Goal: Information Seeking & Learning: Learn about a topic

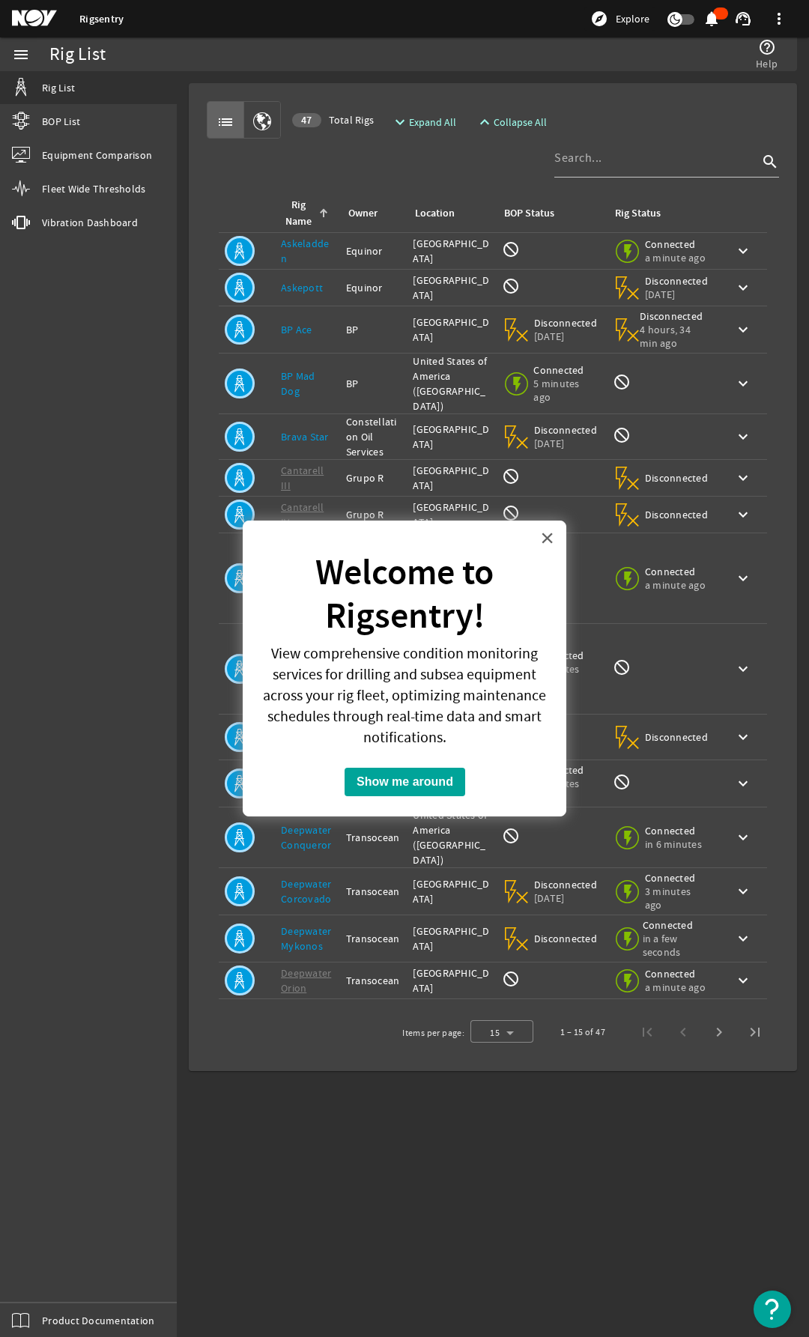
click at [547, 533] on button "×" at bounding box center [547, 538] width 14 height 24
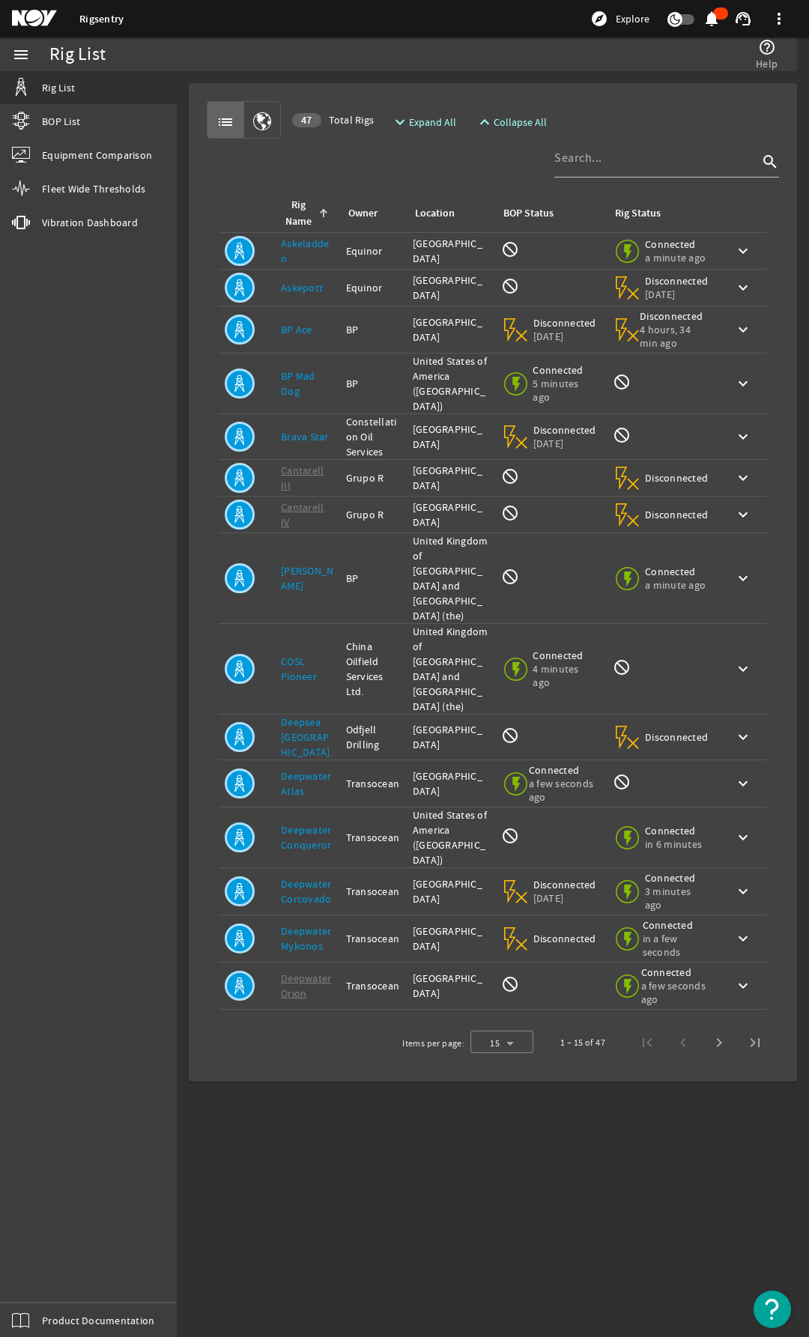
click at [781, 1290] on img "Open Resource Center" at bounding box center [771, 1308] width 37 height 37
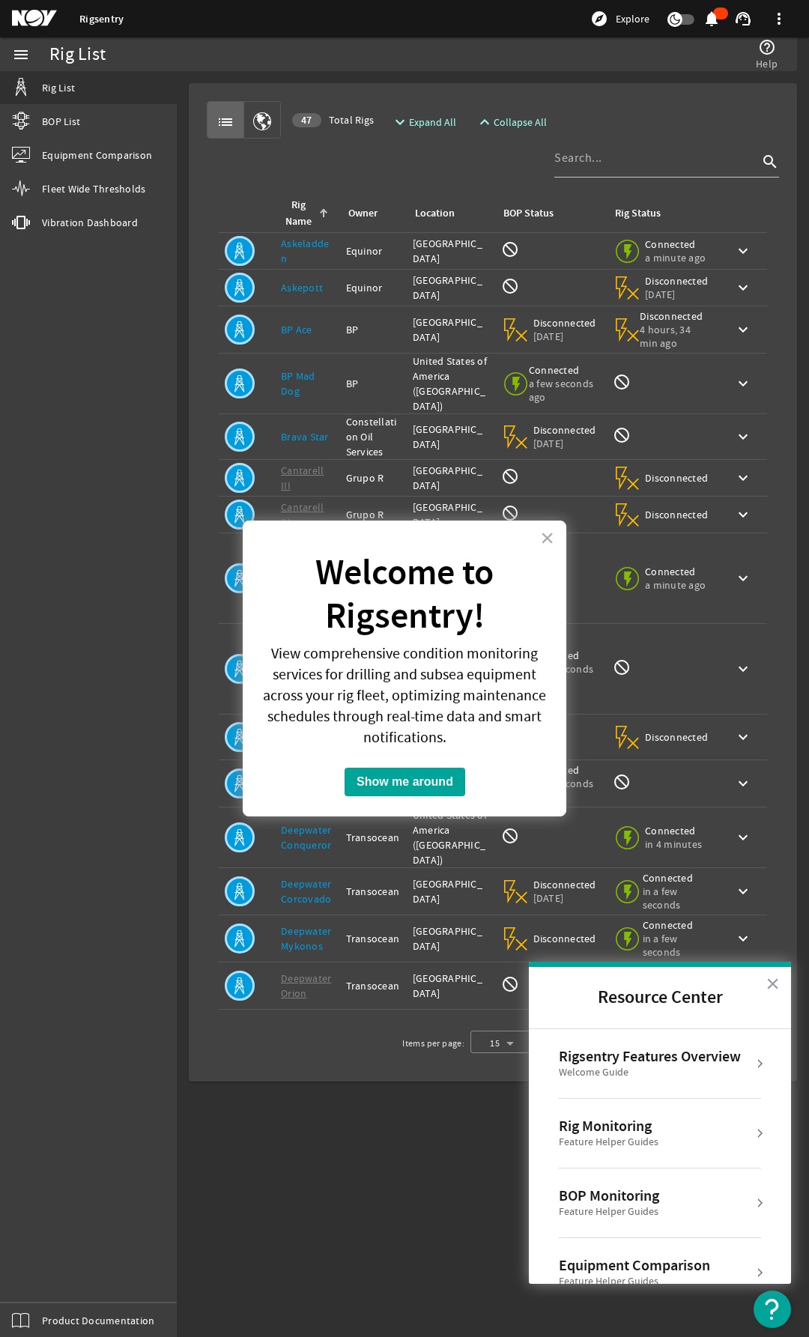
click at [369, 535] on div "× Welcome to Rigsentry! View comprehensive condition monitoring services for dr…" at bounding box center [404, 668] width 323 height 296
click at [447, 778] on button "Show me around" at bounding box center [404, 782] width 121 height 28
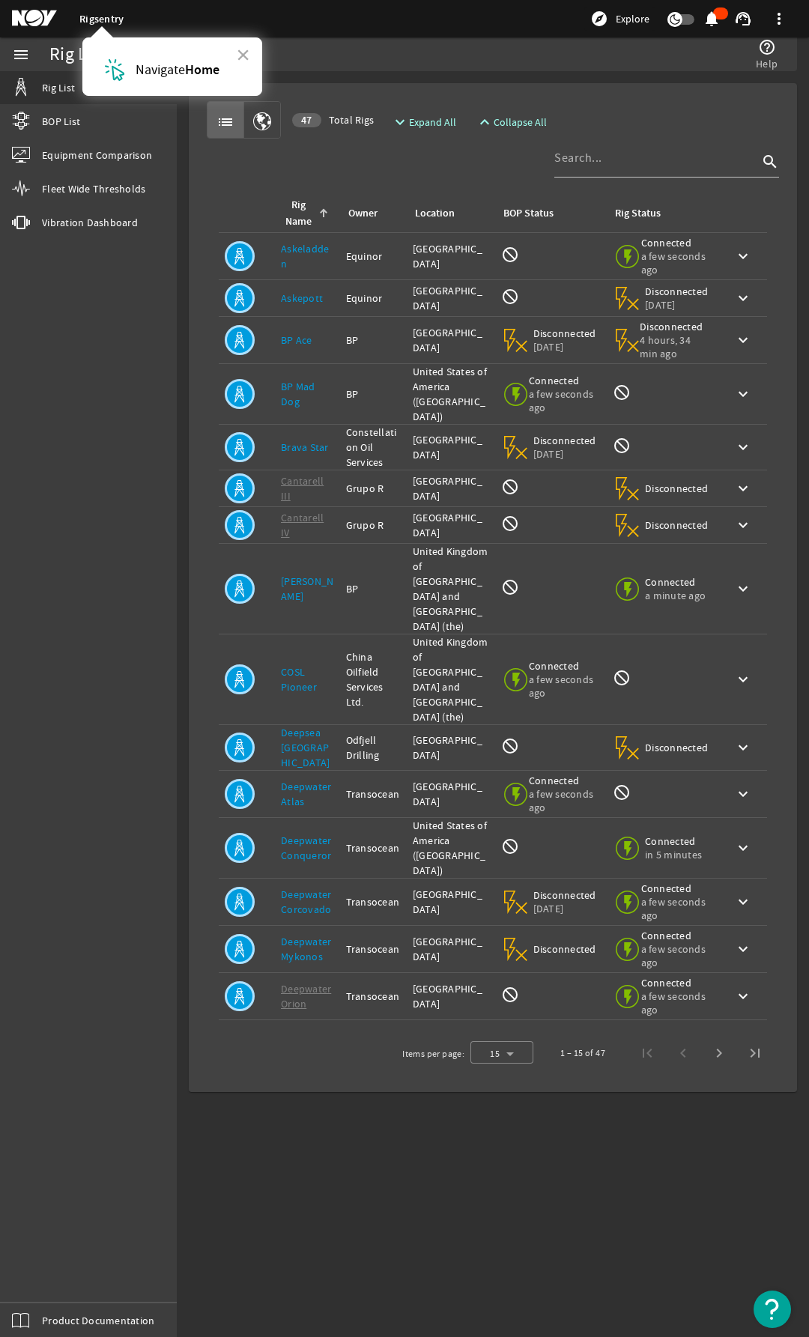
click at [523, 973] on td "BOP Status: not_interested" at bounding box center [551, 996] width 112 height 47
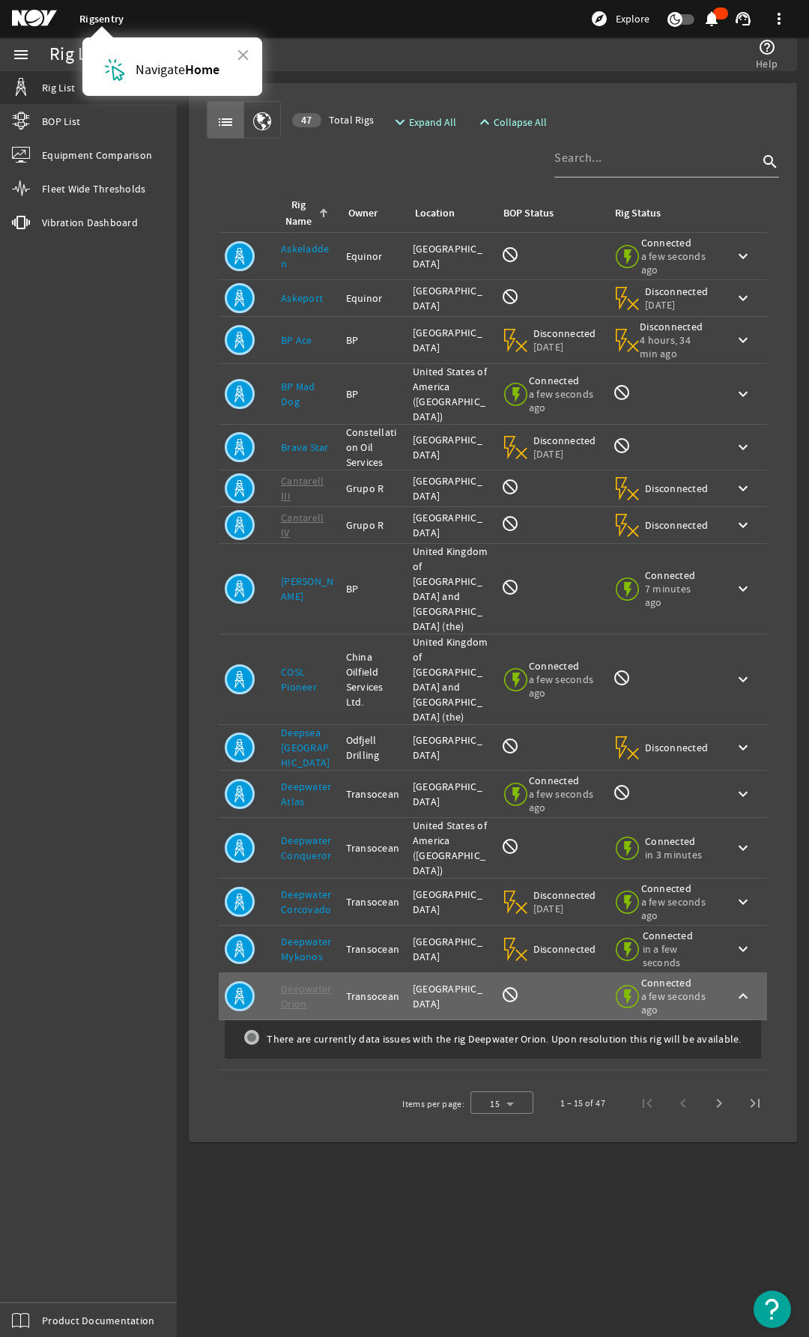
click at [112, 67] on img at bounding box center [114, 69] width 27 height 27
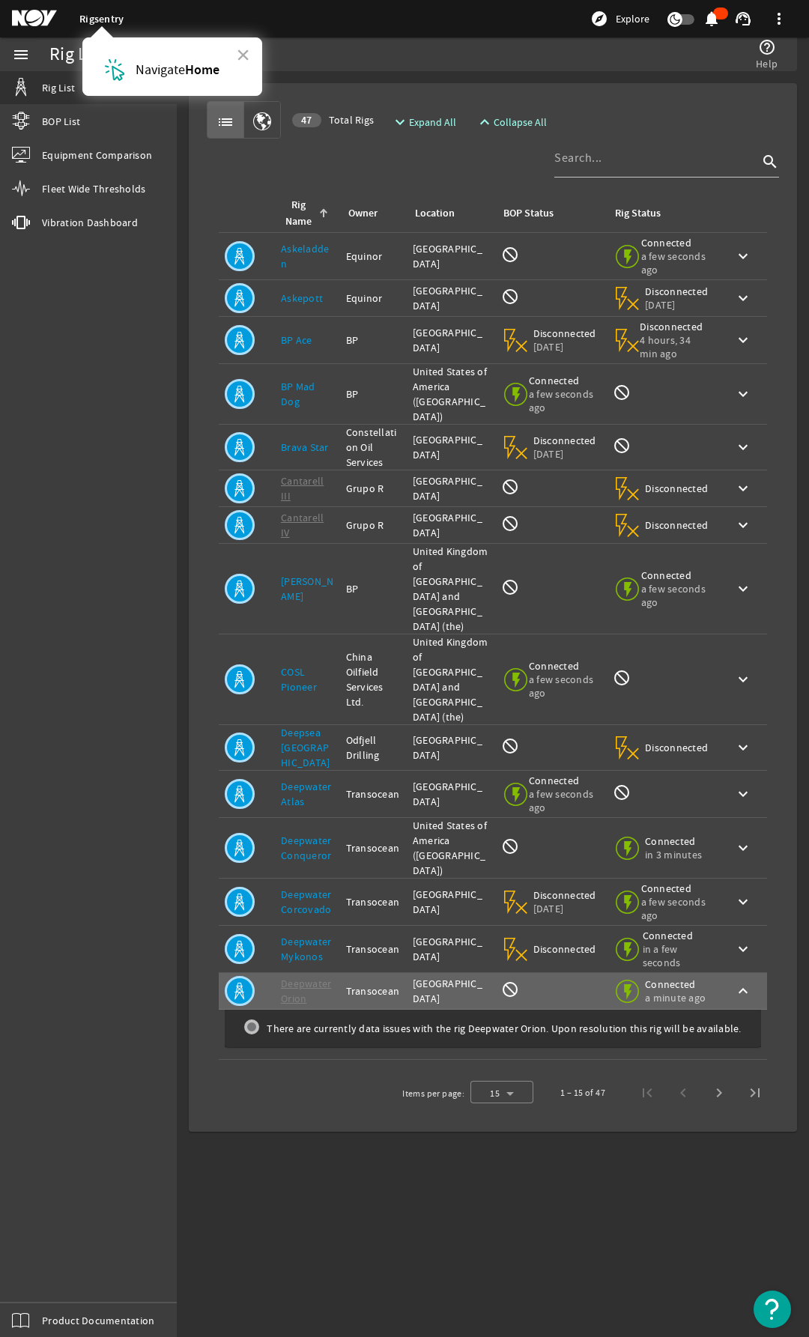
drag, startPoint x: 96, startPoint y: 67, endPoint x: 132, endPoint y: 73, distance: 36.4
click at [132, 73] on div "× Navigate Home" at bounding box center [172, 66] width 180 height 58
copy img
click at [136, 55] on div "× Navigate Home" at bounding box center [172, 66] width 180 height 58
click at [109, 74] on img at bounding box center [114, 69] width 27 height 27
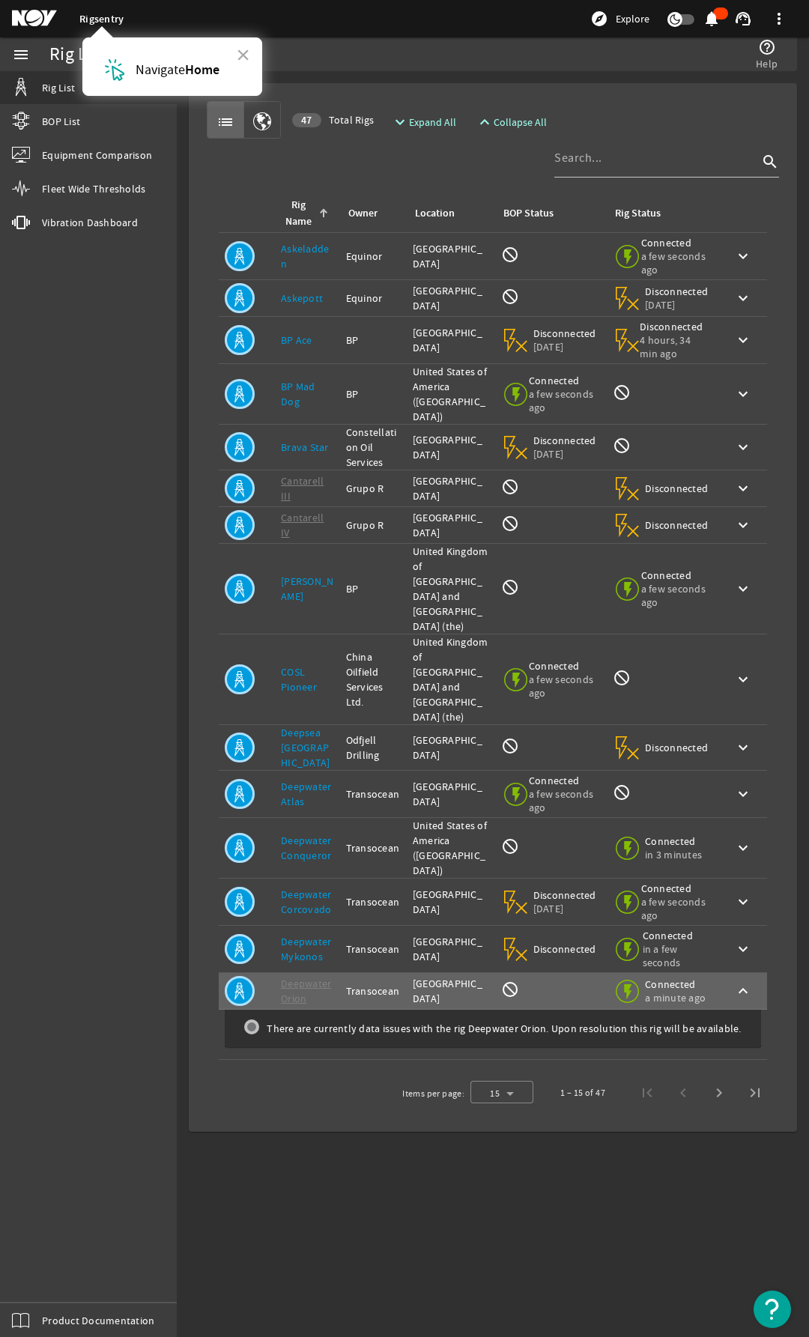
click at [109, 74] on img at bounding box center [114, 69] width 27 height 27
click at [142, 68] on span "Navigate" at bounding box center [160, 69] width 49 height 17
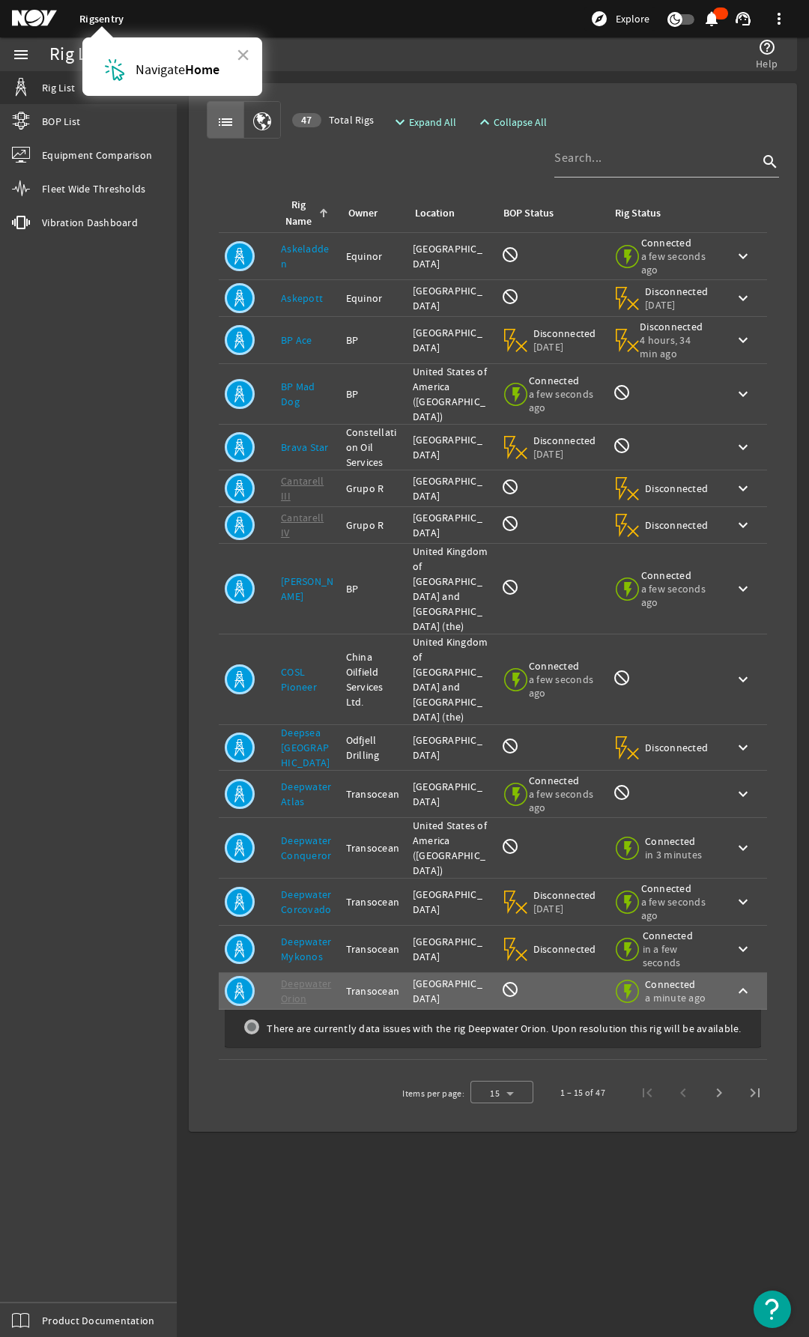
click at [142, 68] on span "Navigate" at bounding box center [160, 69] width 49 height 17
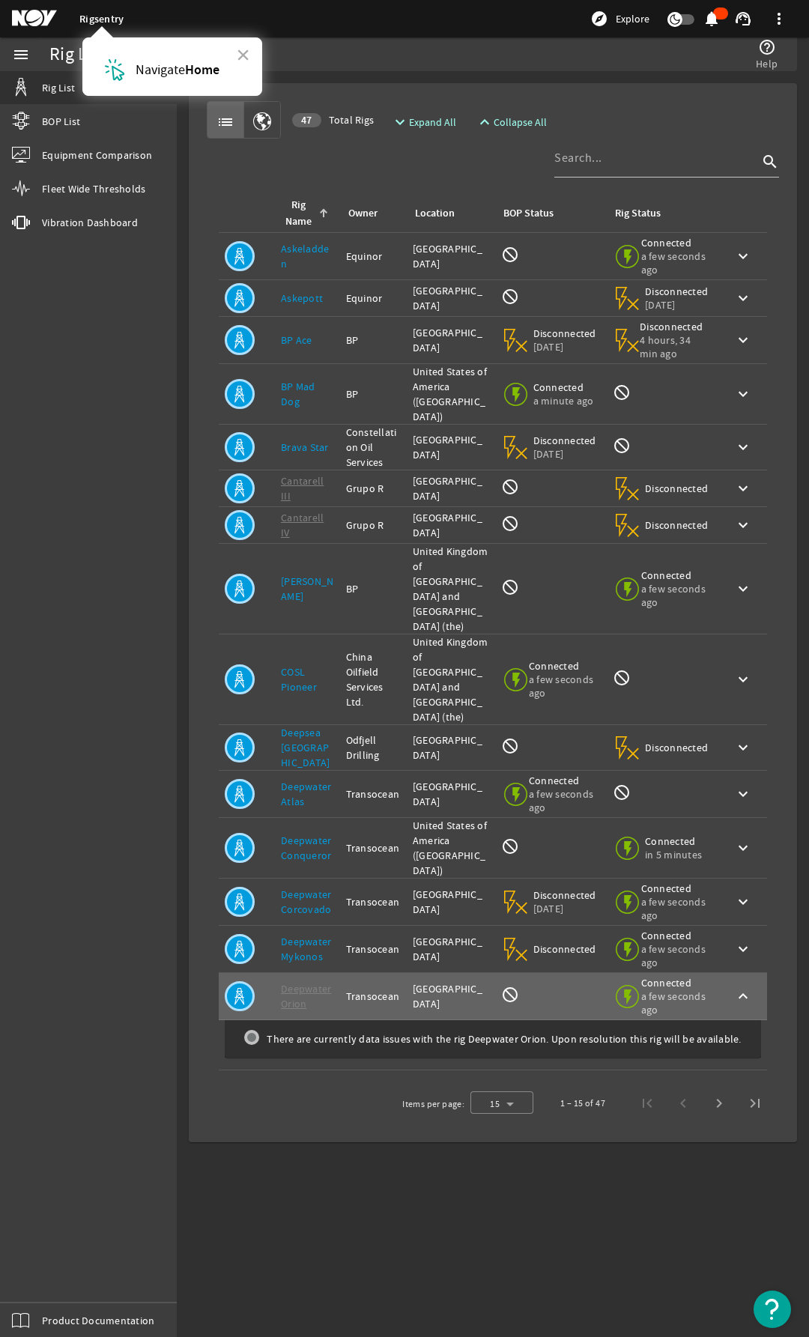
click at [101, 18] on link "Rigsentry" at bounding box center [101, 19] width 44 height 14
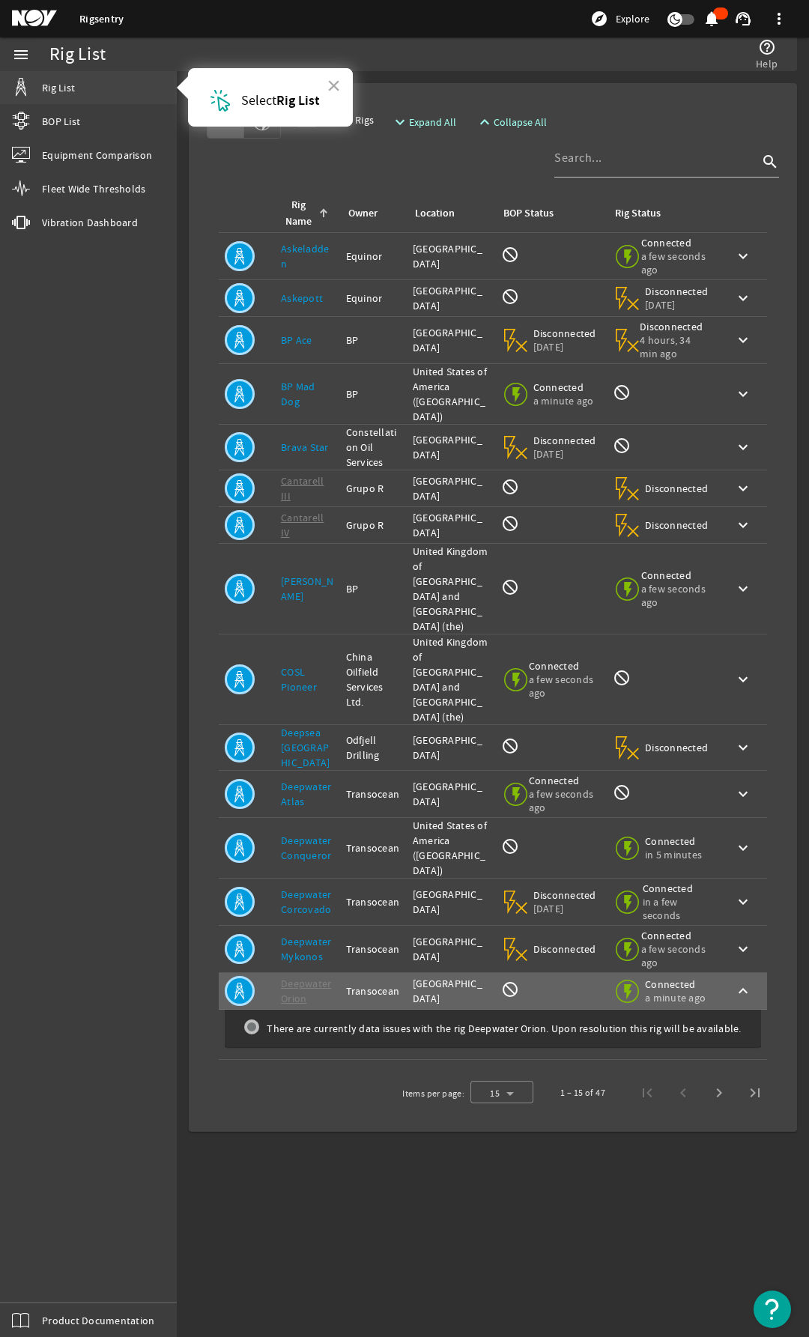
click at [76, 84] on link "Rig List" at bounding box center [88, 87] width 177 height 33
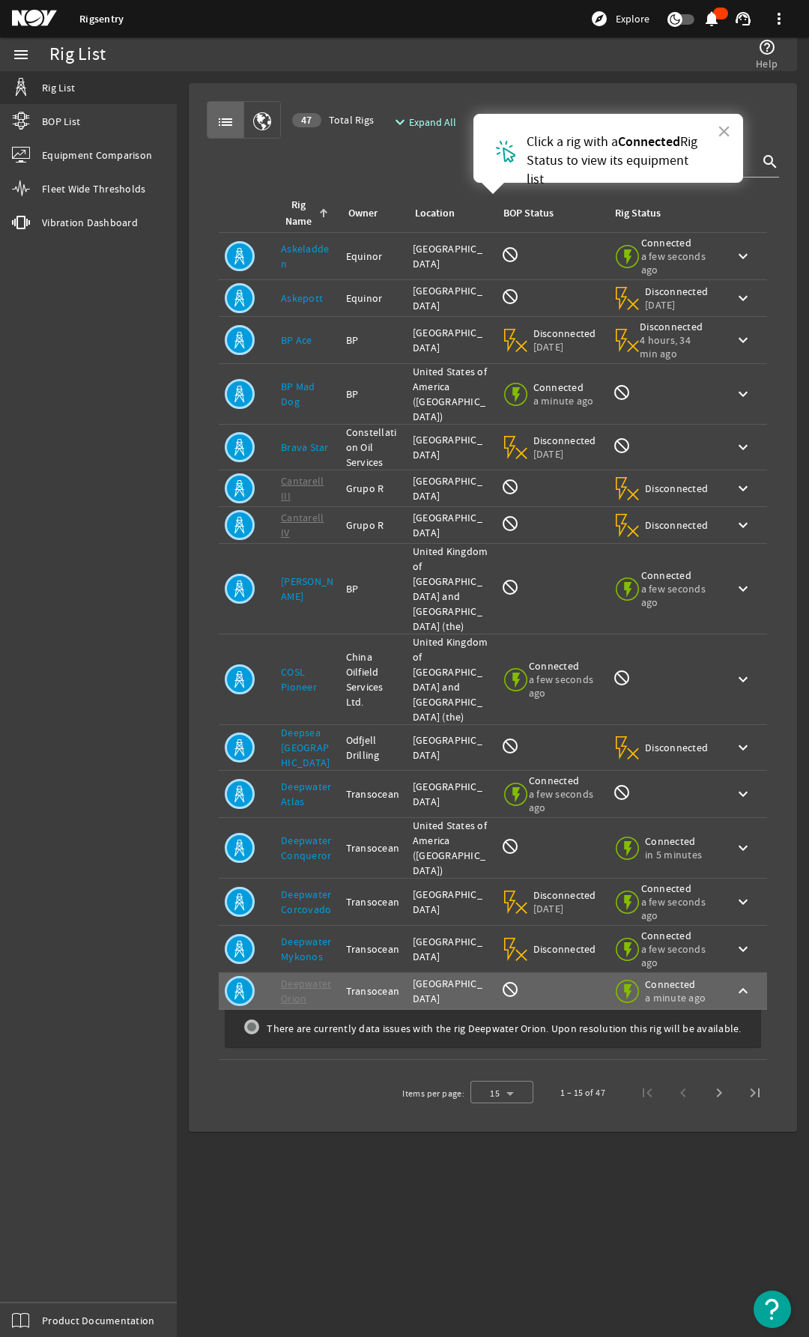
click at [392, 649] on div "Owner: China Oilfield Services Ltd." at bounding box center [373, 679] width 55 height 60
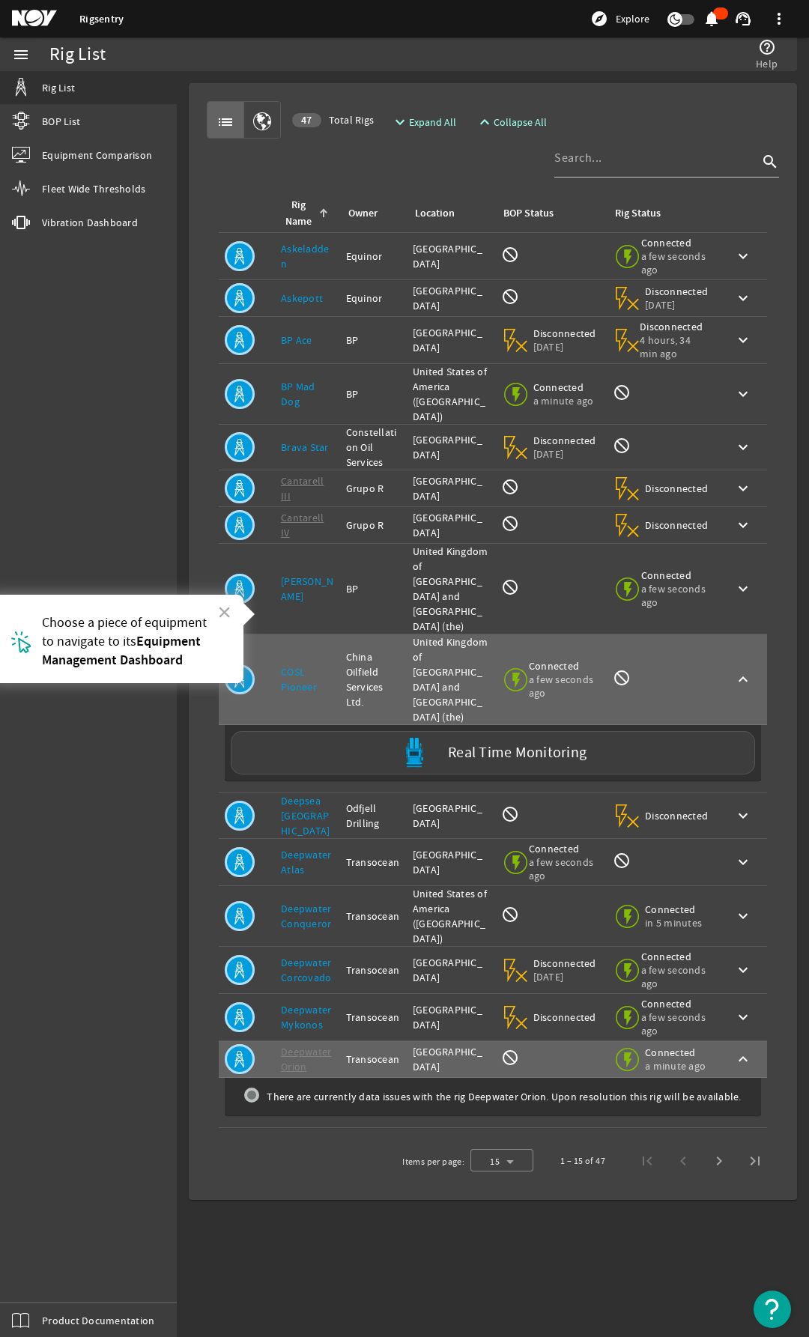
click at [312, 304] on link "Askepott" at bounding box center [302, 297] width 42 height 13
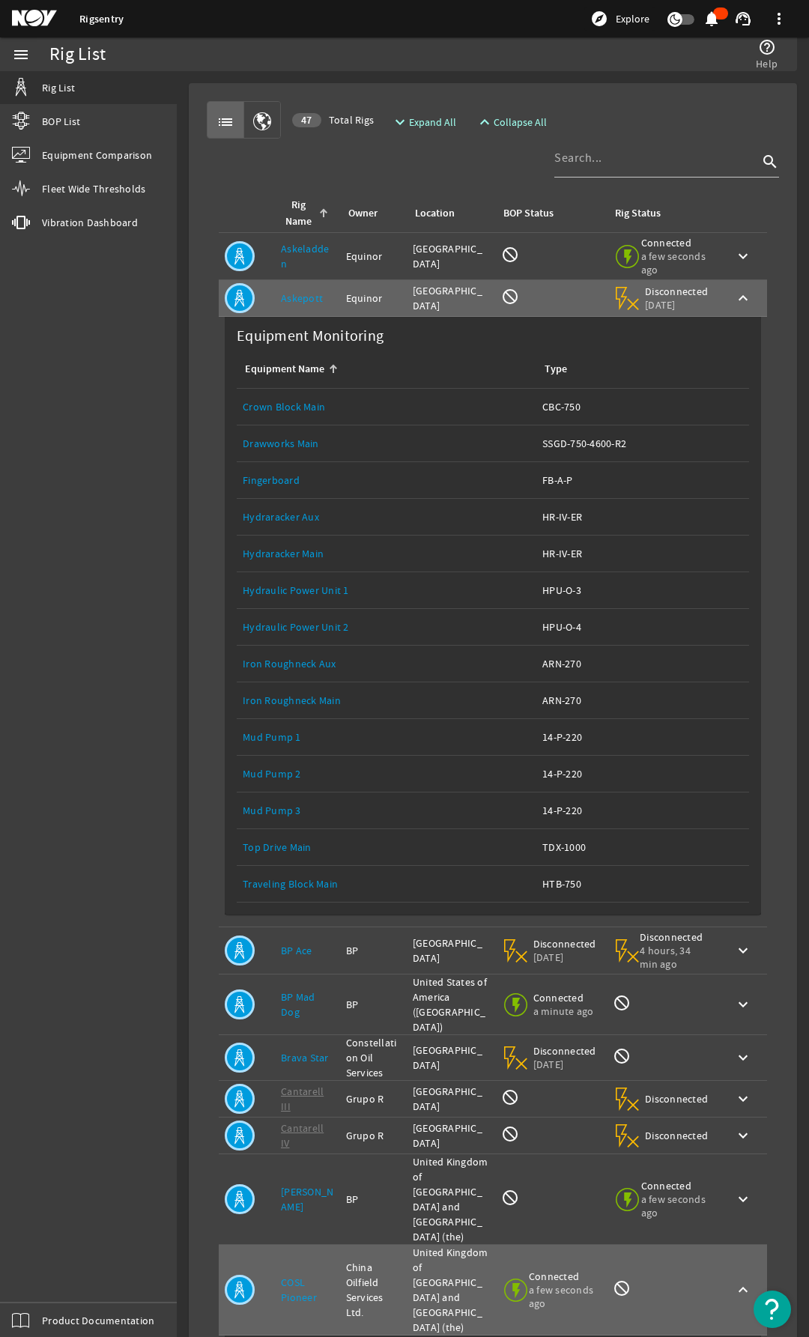
click at [765, 1298] on img "Open Resource Center" at bounding box center [771, 1308] width 37 height 37
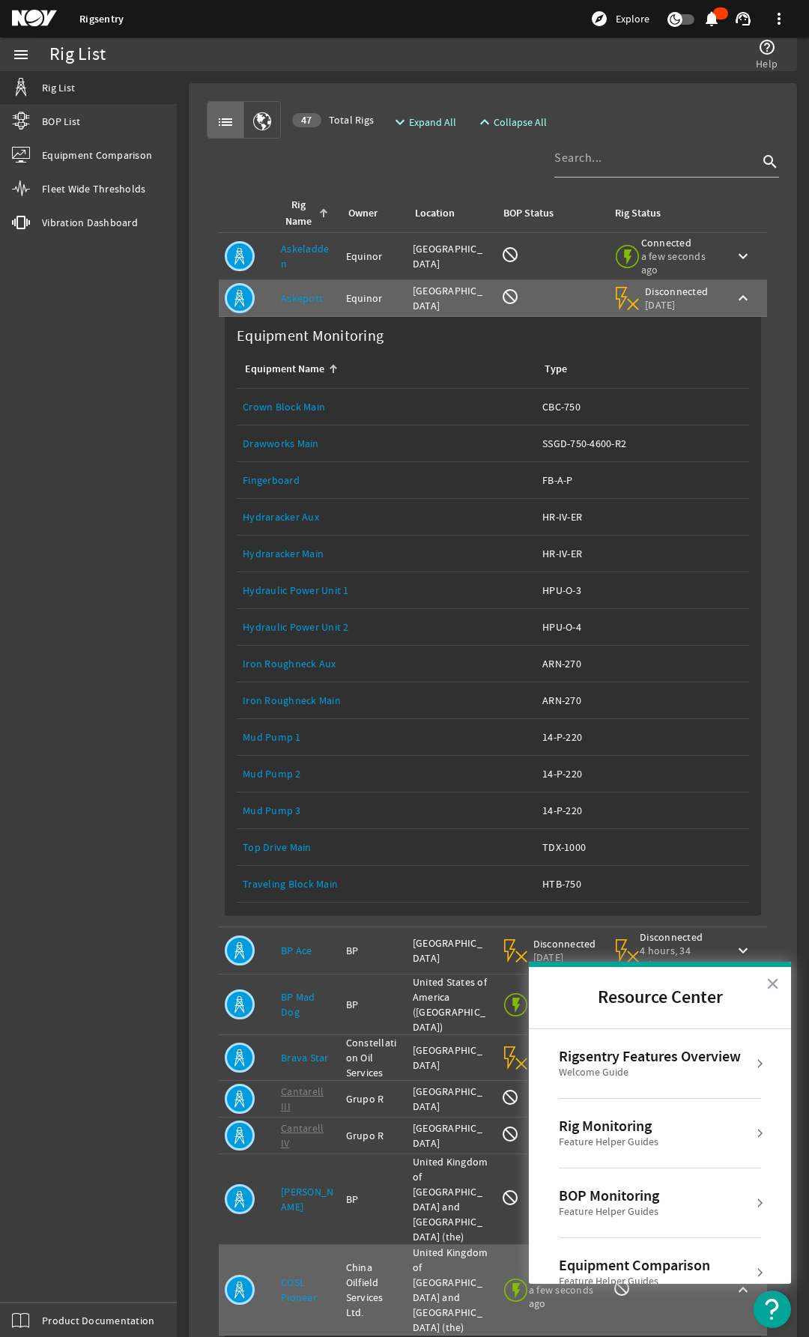
click at [648, 1072] on div "Welcome Guide" at bounding box center [650, 1072] width 182 height 15
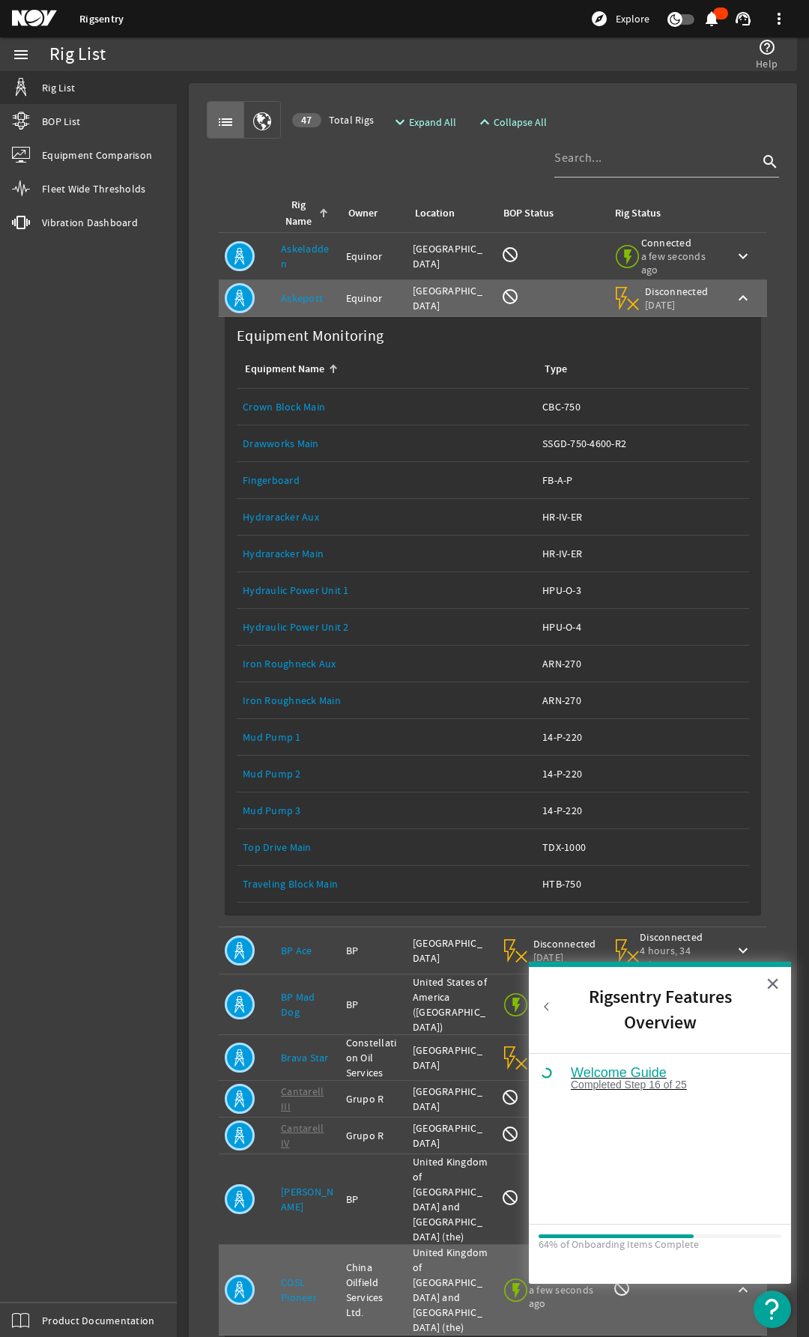
click at [613, 1082] on div "Completed Step 16 of 25" at bounding box center [671, 1084] width 201 height 10
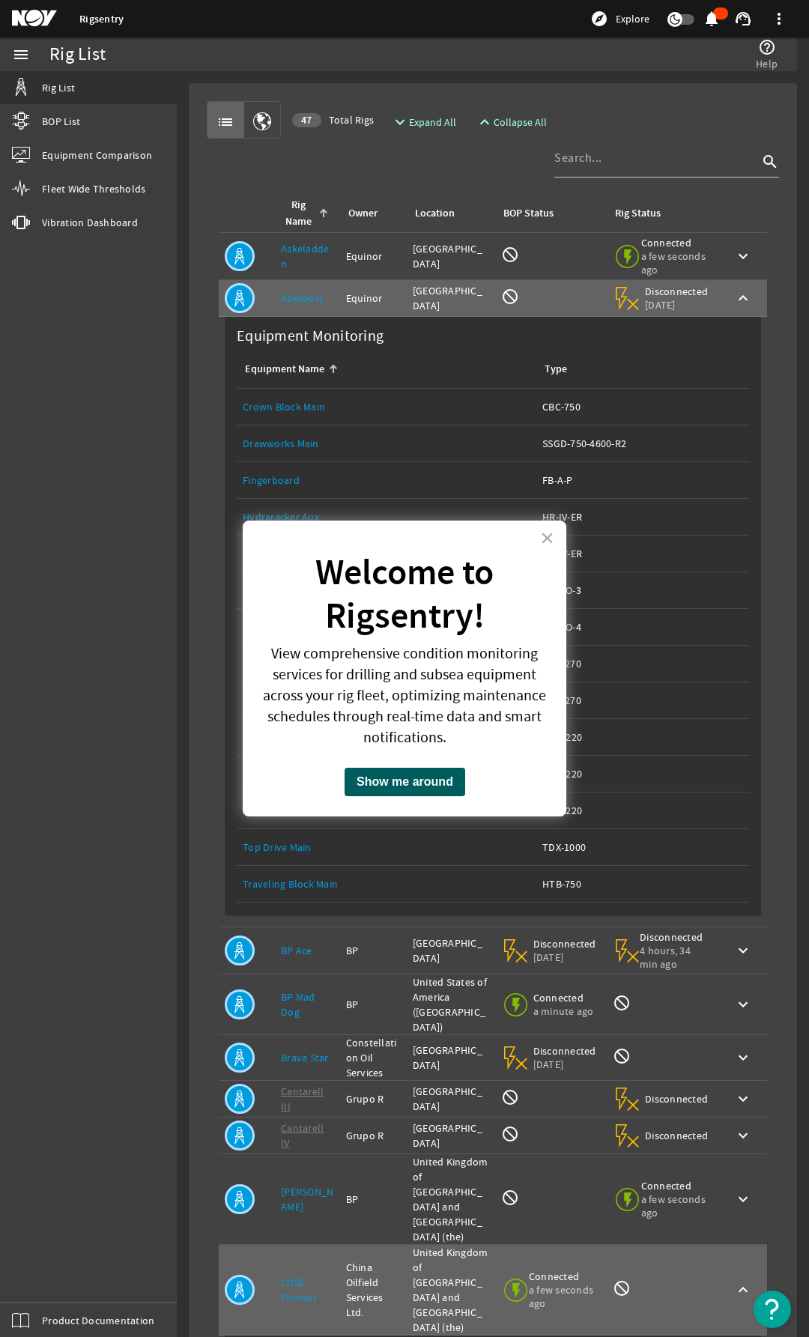
click at [381, 769] on button "Show me around" at bounding box center [404, 782] width 121 height 28
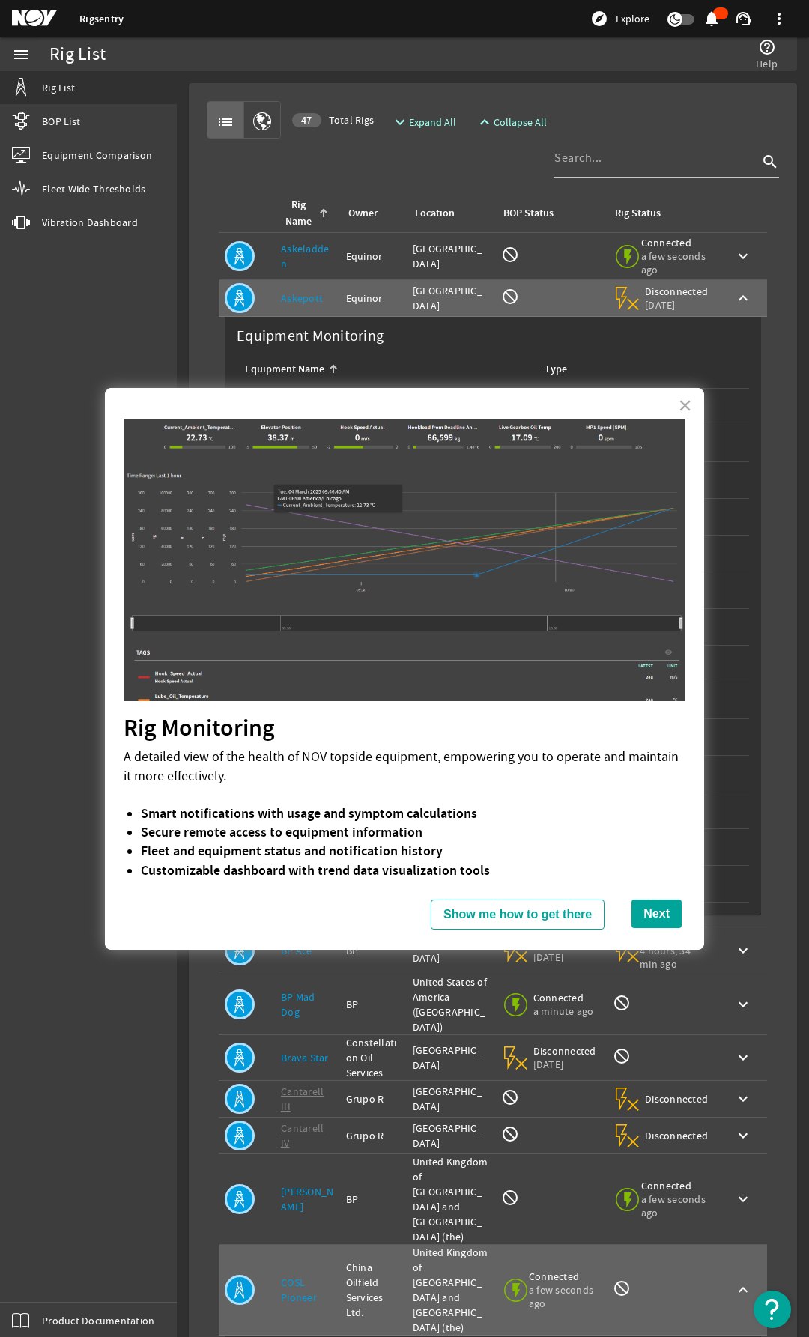
click at [387, 788] on div "A detailed view of the health of NOV topside equipment, empowering you to opera…" at bounding box center [405, 775] width 562 height 57
click at [495, 904] on button "Show me how to get there" at bounding box center [518, 914] width 174 height 30
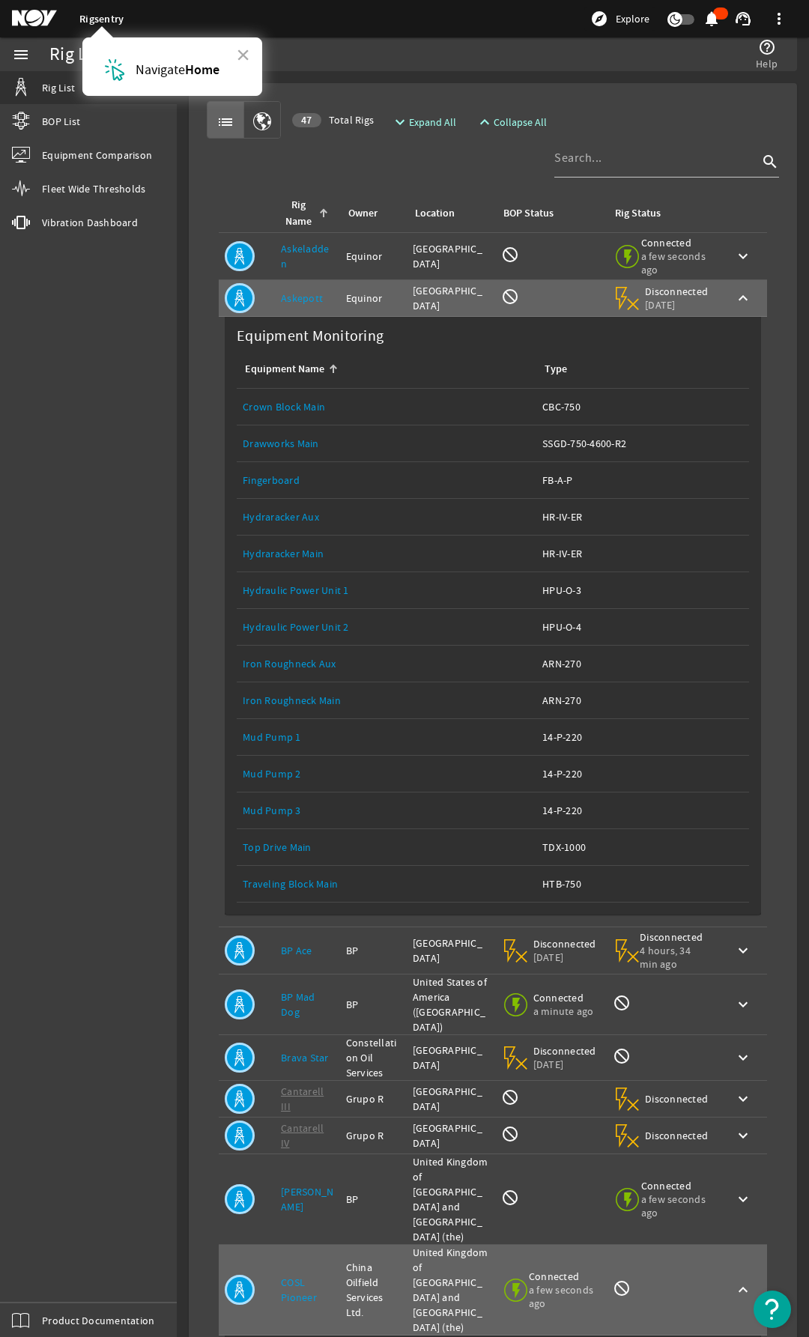
click at [104, 21] on link "Rigsentry" at bounding box center [101, 19] width 44 height 14
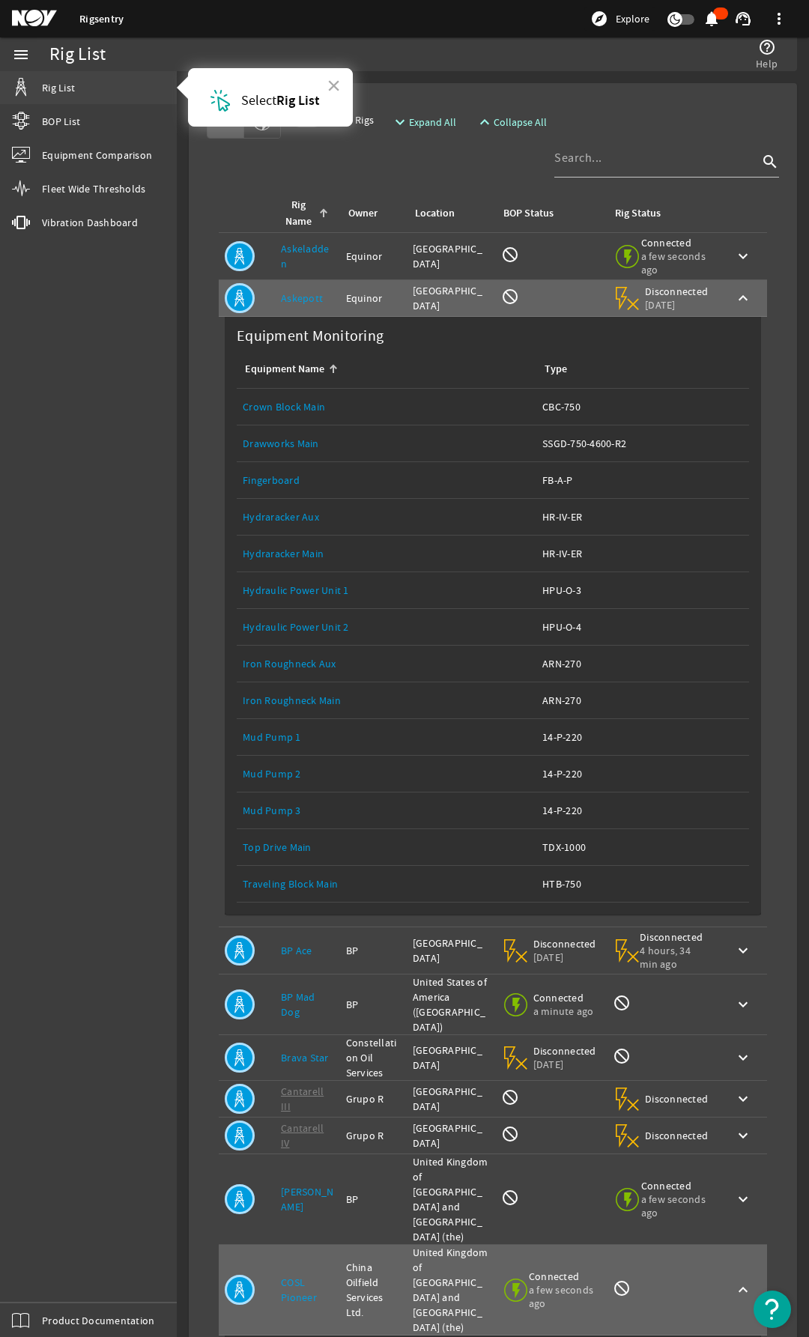
click at [66, 87] on span "Rig List" at bounding box center [58, 87] width 33 height 15
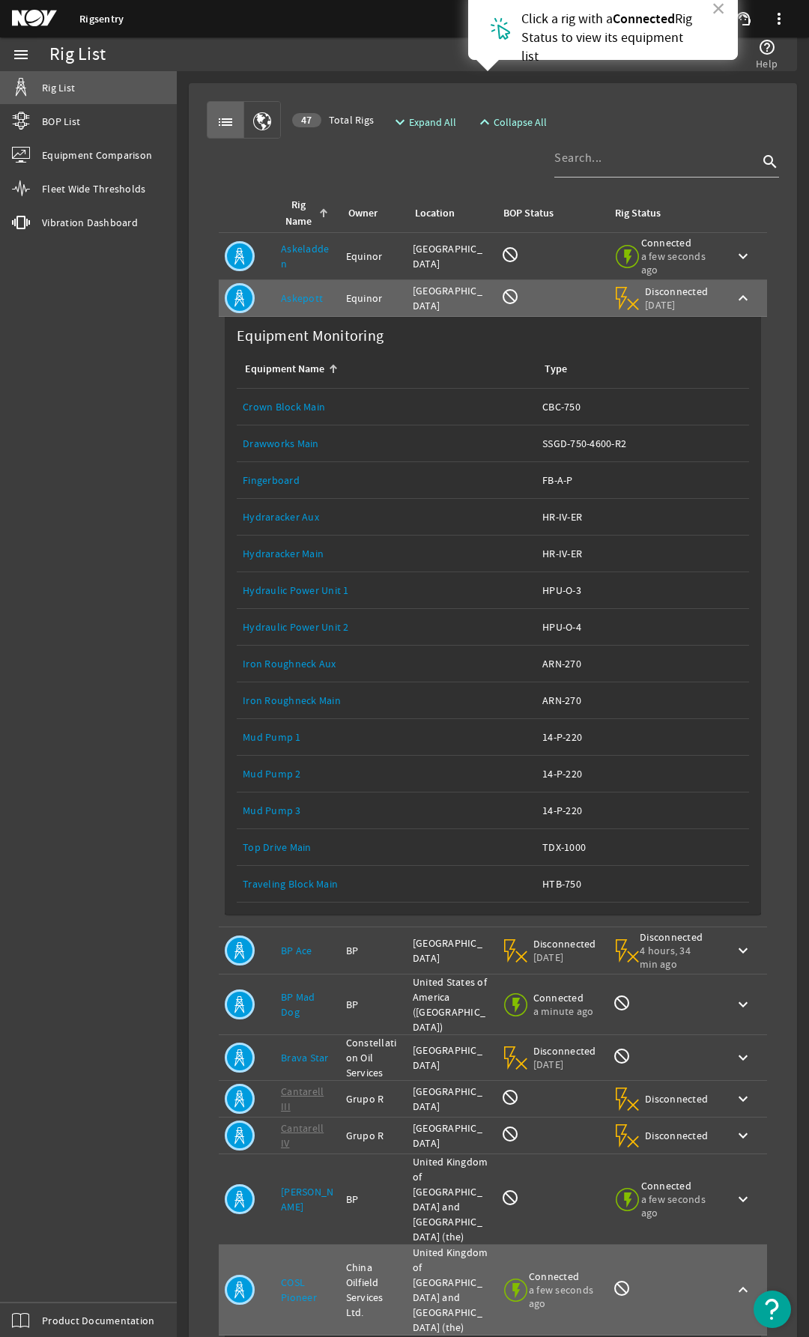
scroll to position [123, 0]
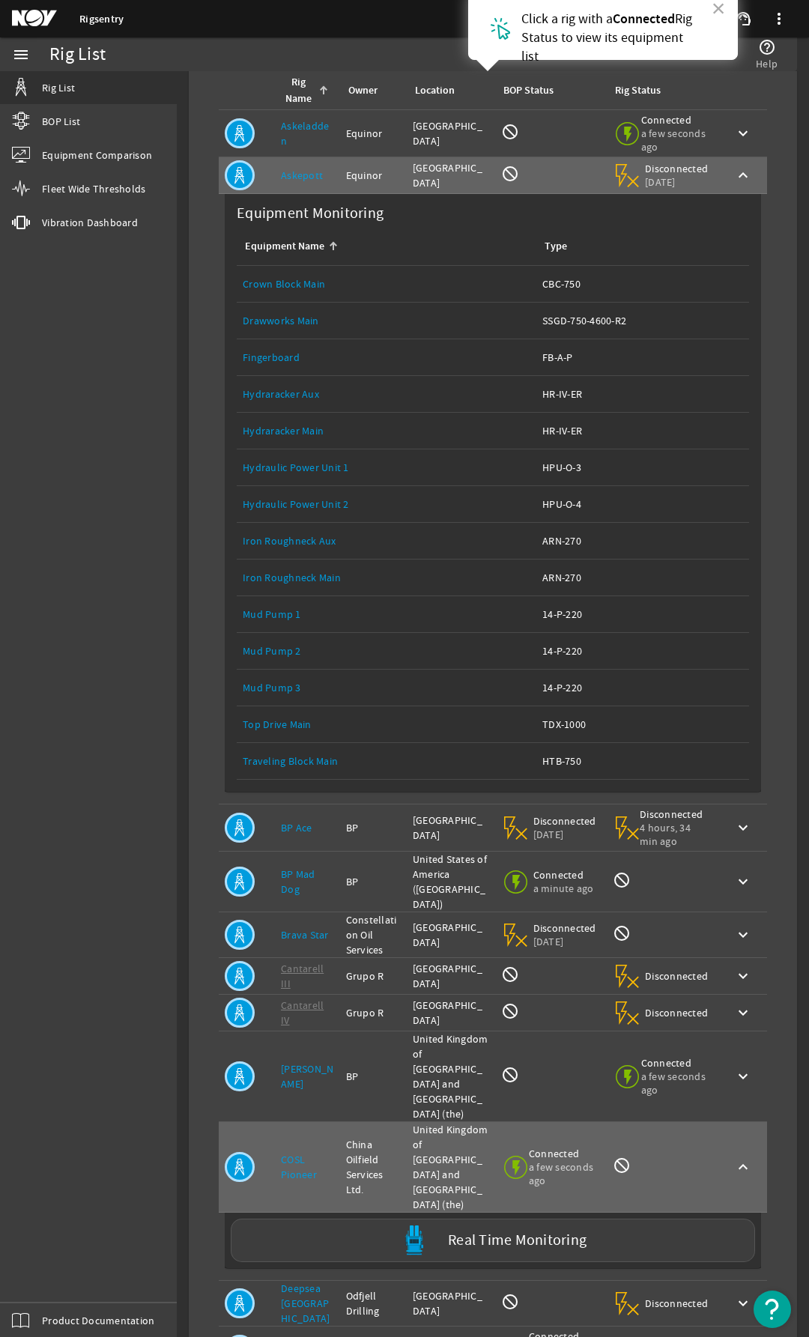
click at [520, 134] on div "BOP Status: not_interested" at bounding box center [551, 134] width 100 height 22
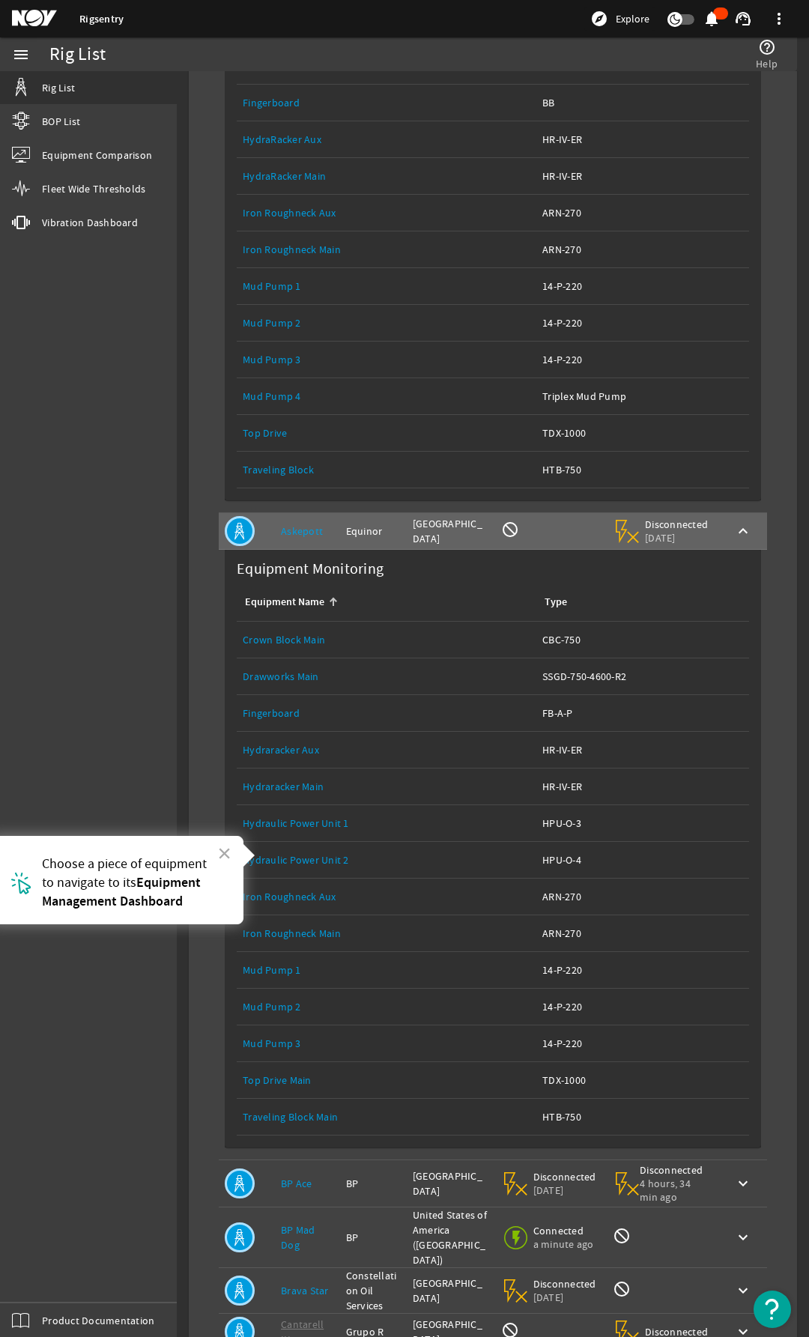
scroll to position [374, 0]
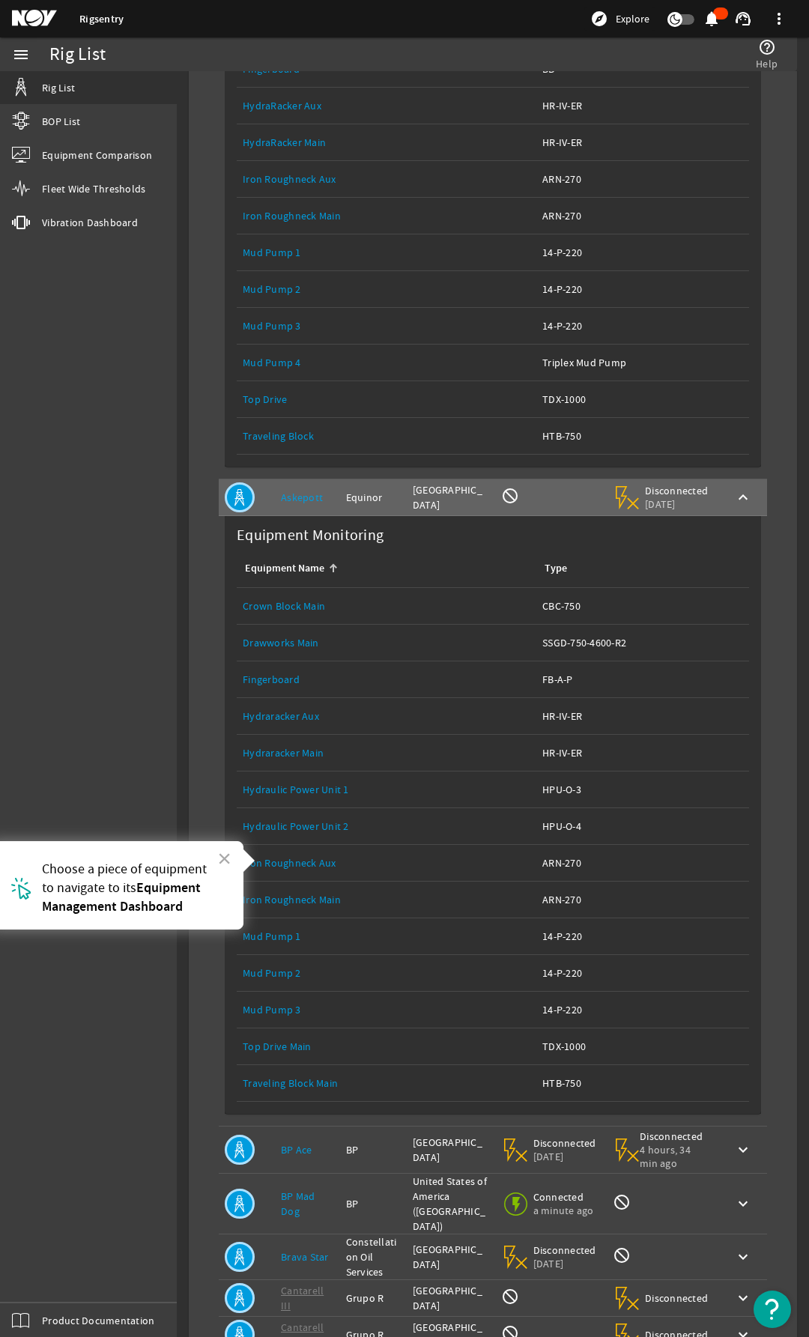
click at [290, 723] on link "Hydraracker Aux" at bounding box center [281, 715] width 76 height 13
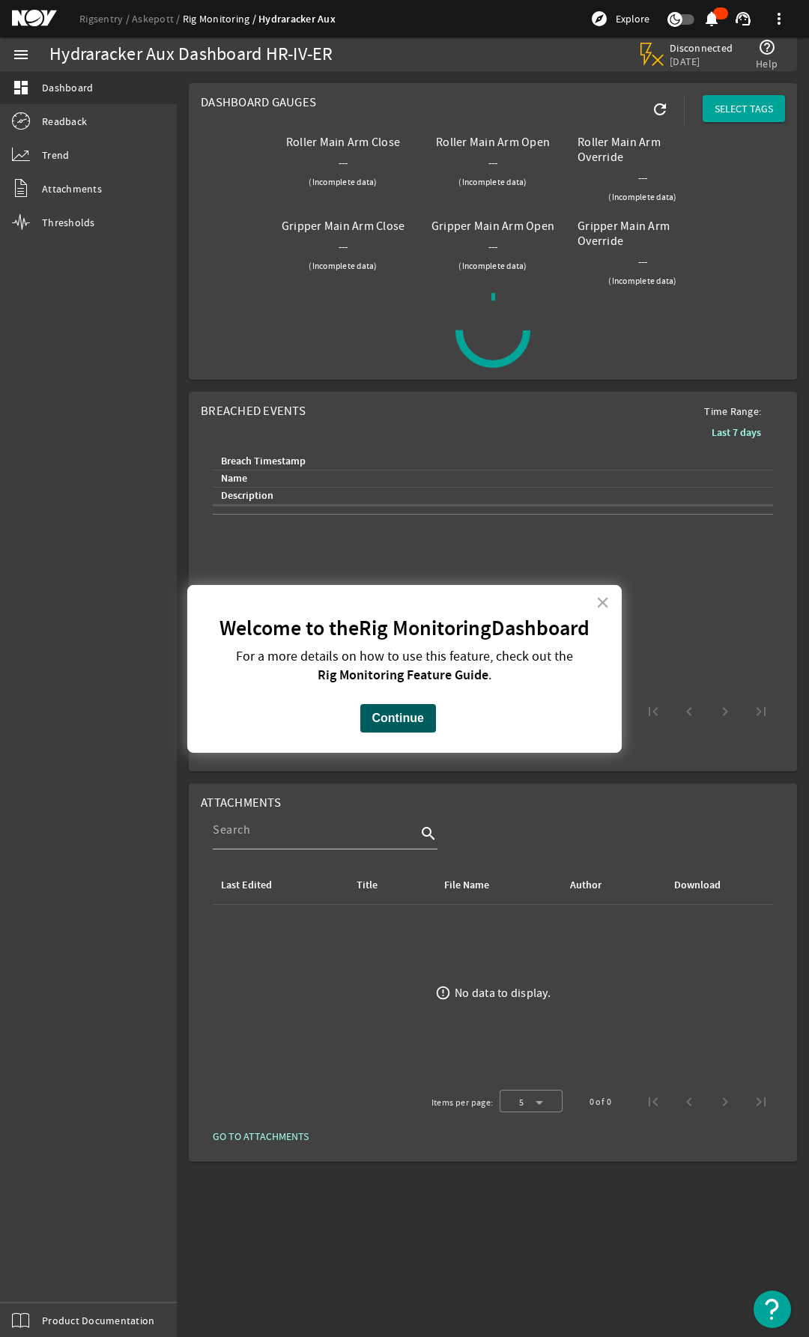
click at [426, 722] on button "Continue" at bounding box center [398, 718] width 76 height 28
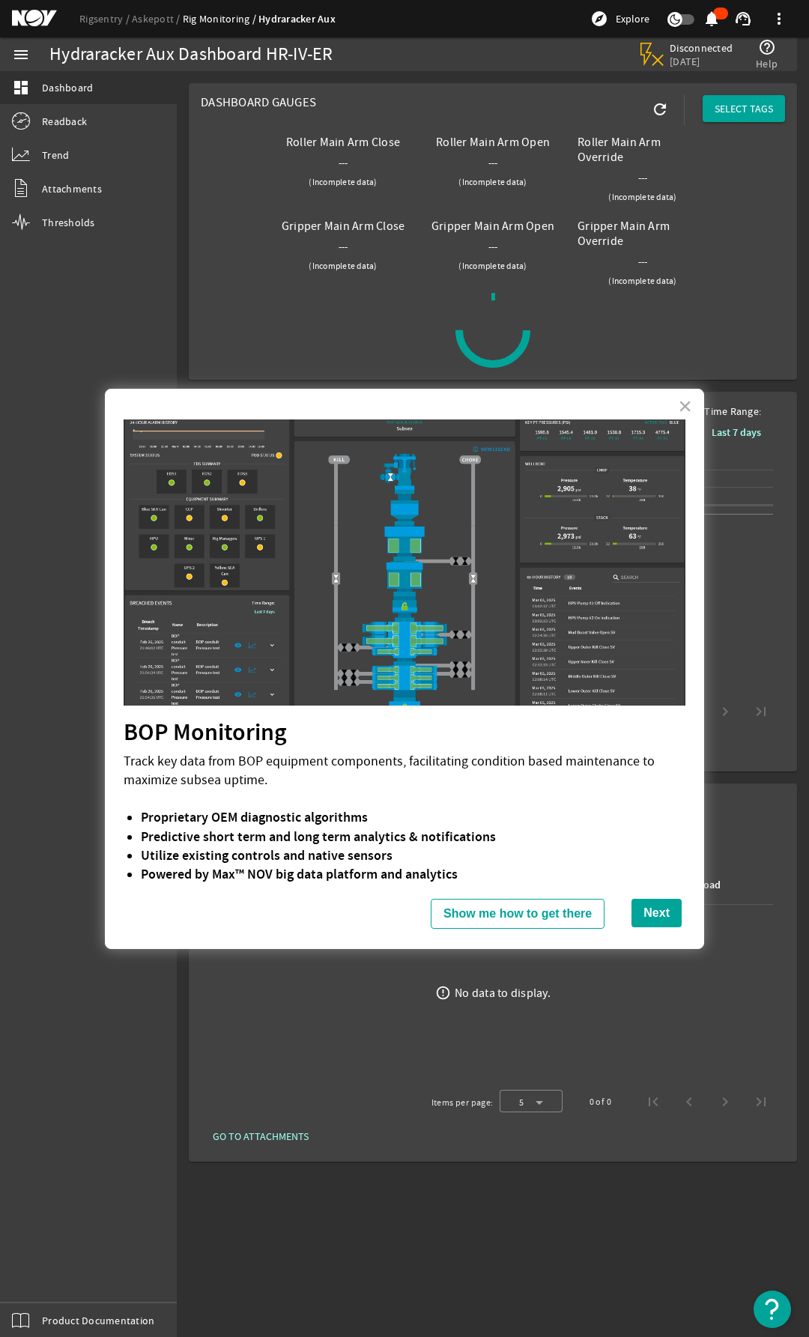
click at [771, 1298] on img "Open Resource Center" at bounding box center [771, 1308] width 37 height 37
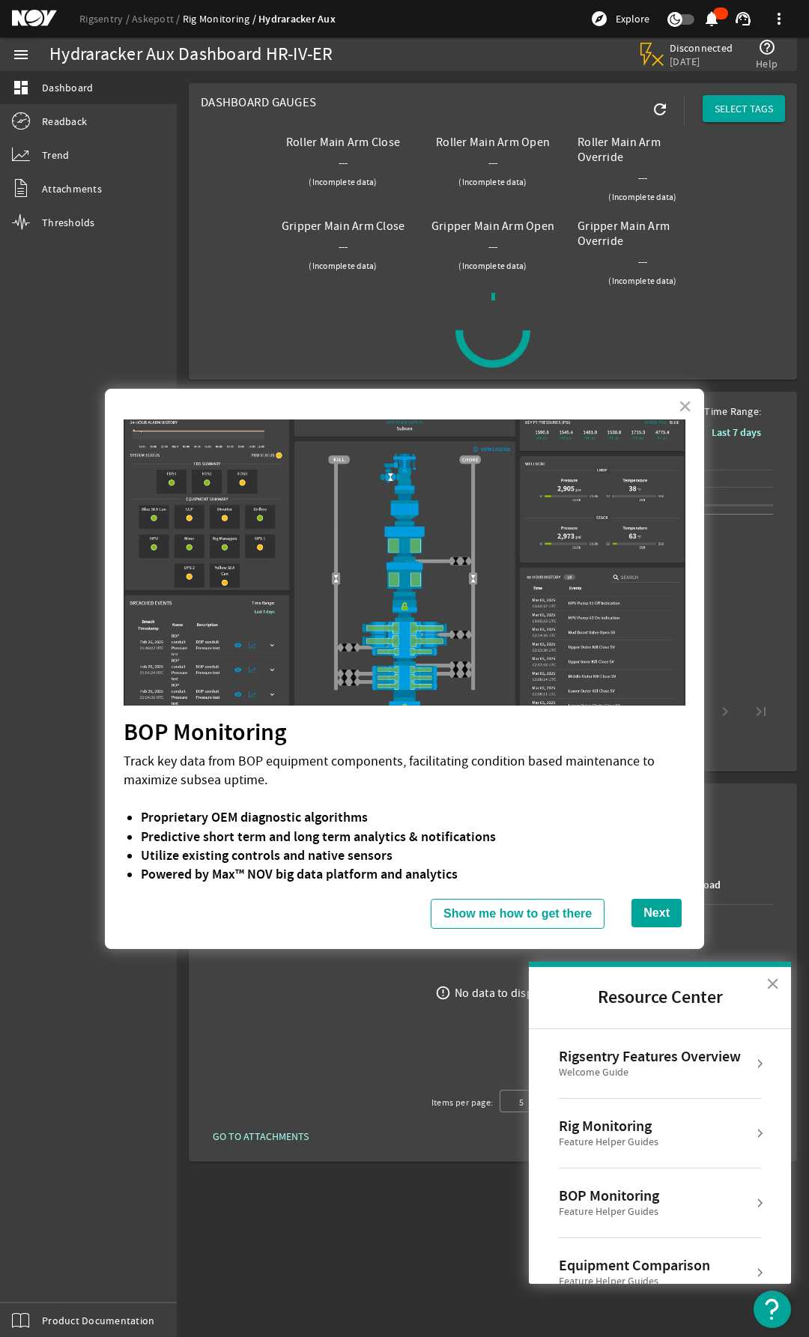
click at [684, 1078] on div "Welcome Guide" at bounding box center [650, 1072] width 182 height 15
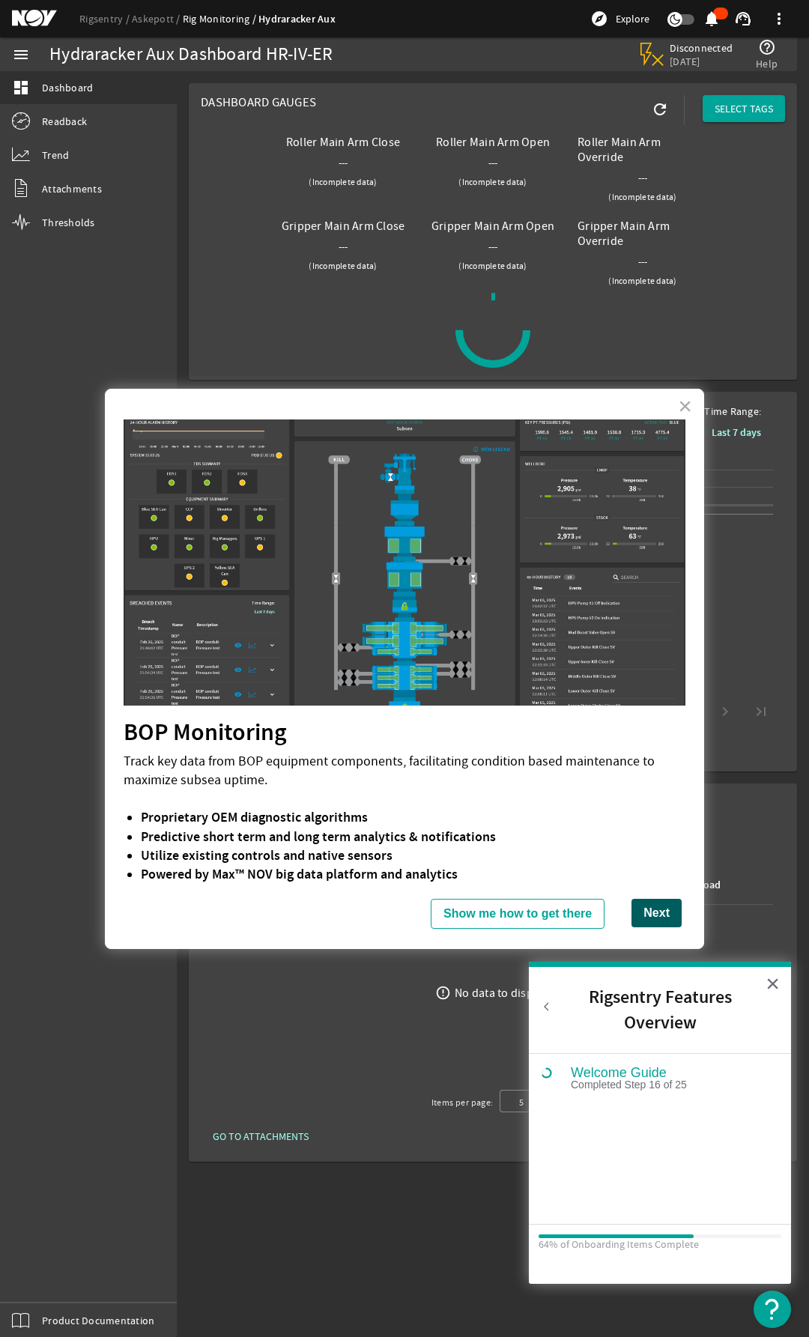
click at [656, 916] on button "Next" at bounding box center [656, 913] width 50 height 28
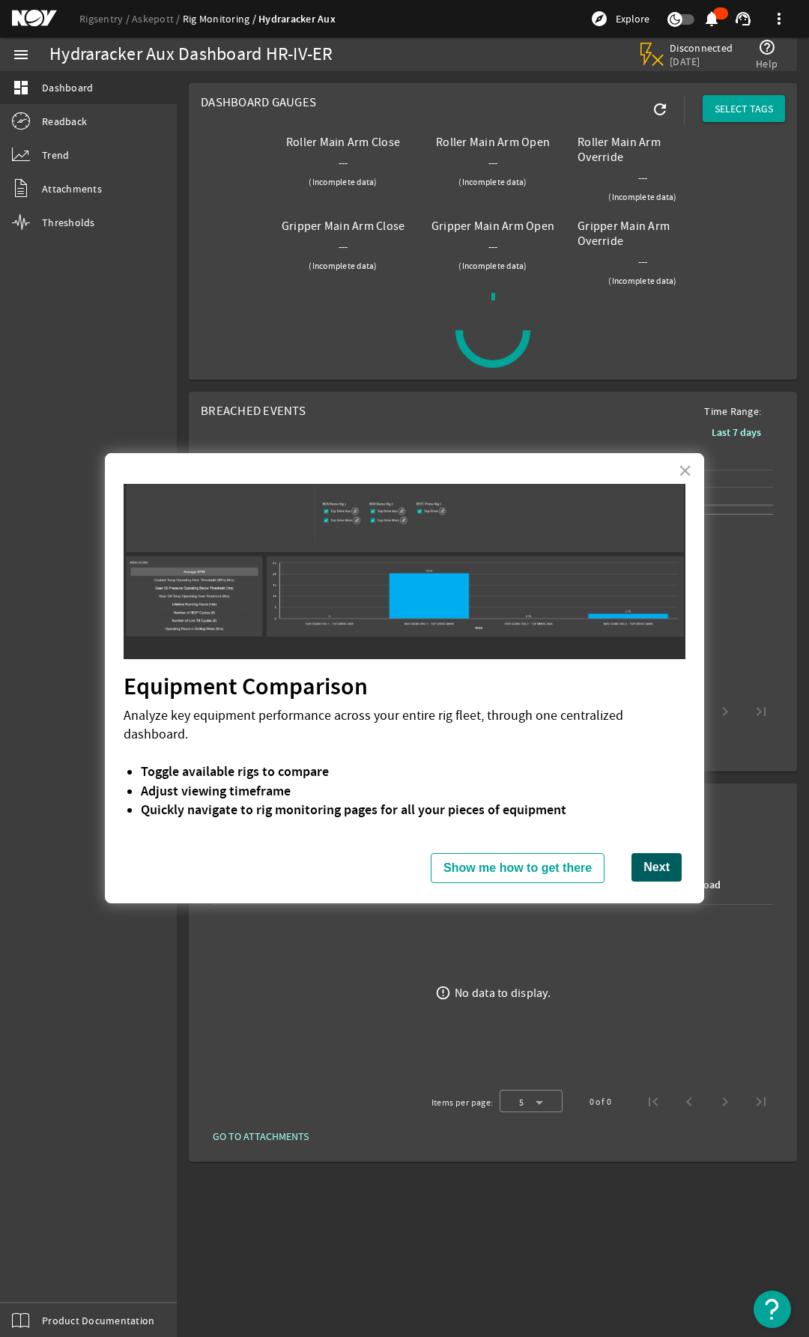
click at [660, 853] on button "Next" at bounding box center [656, 867] width 50 height 28
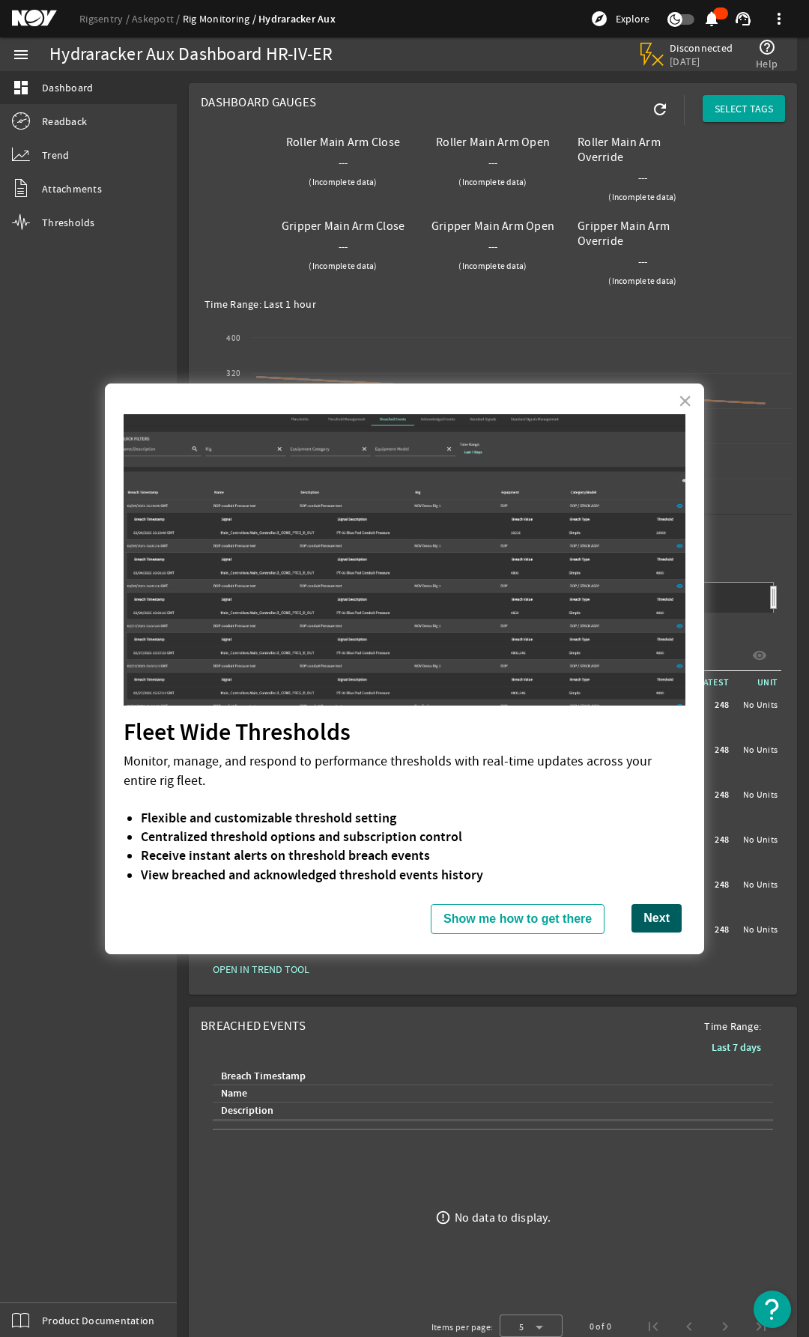
click at [651, 918] on button "Next" at bounding box center [656, 918] width 50 height 28
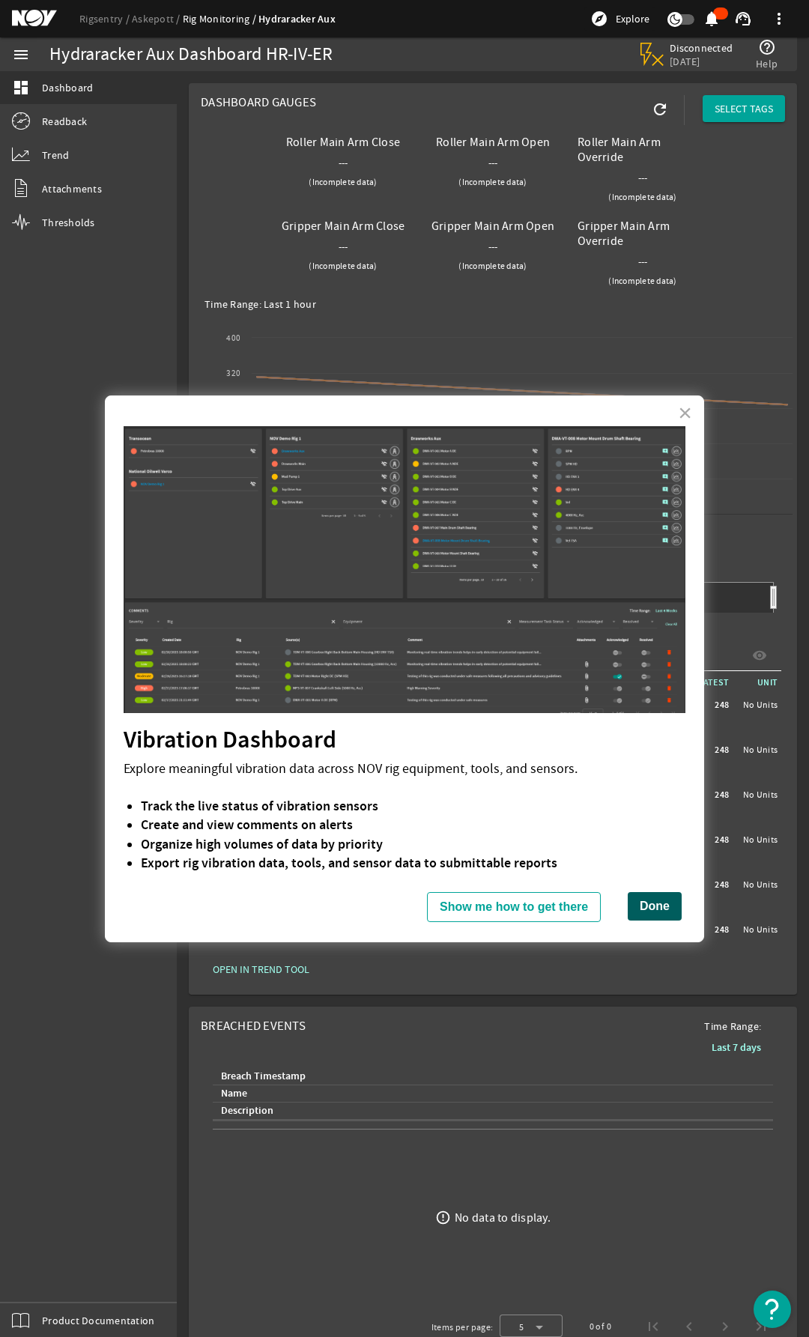
click at [651, 919] on button "Done" at bounding box center [655, 906] width 54 height 28
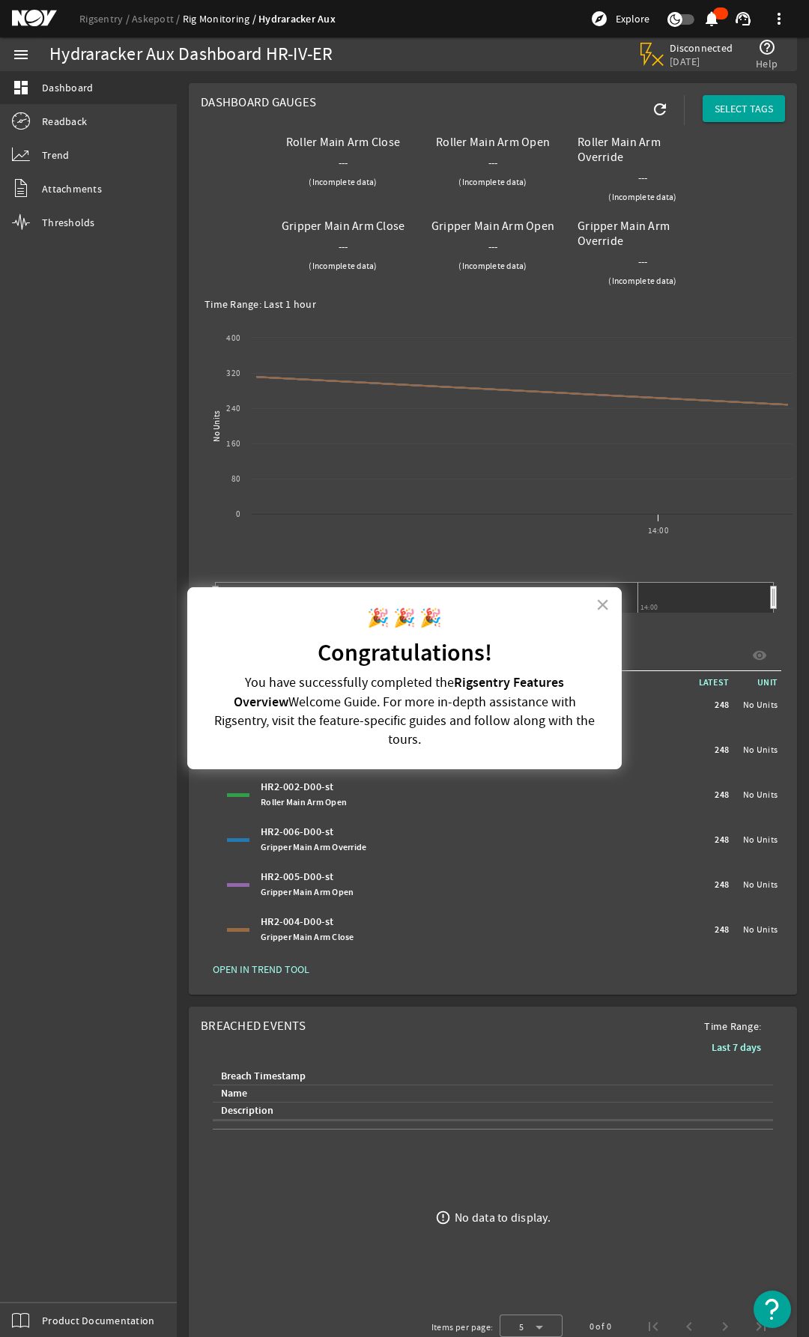
drag, startPoint x: 575, startPoint y: 723, endPoint x: 306, endPoint y: 705, distance: 270.2
click at [306, 705] on p "You have successfully completed the Rigsentry Features Overview Welcome Guide. …" at bounding box center [404, 711] width 397 height 76
copy span "For more in-depth assistance with Rigsentry, visit the feature-specific guides …"
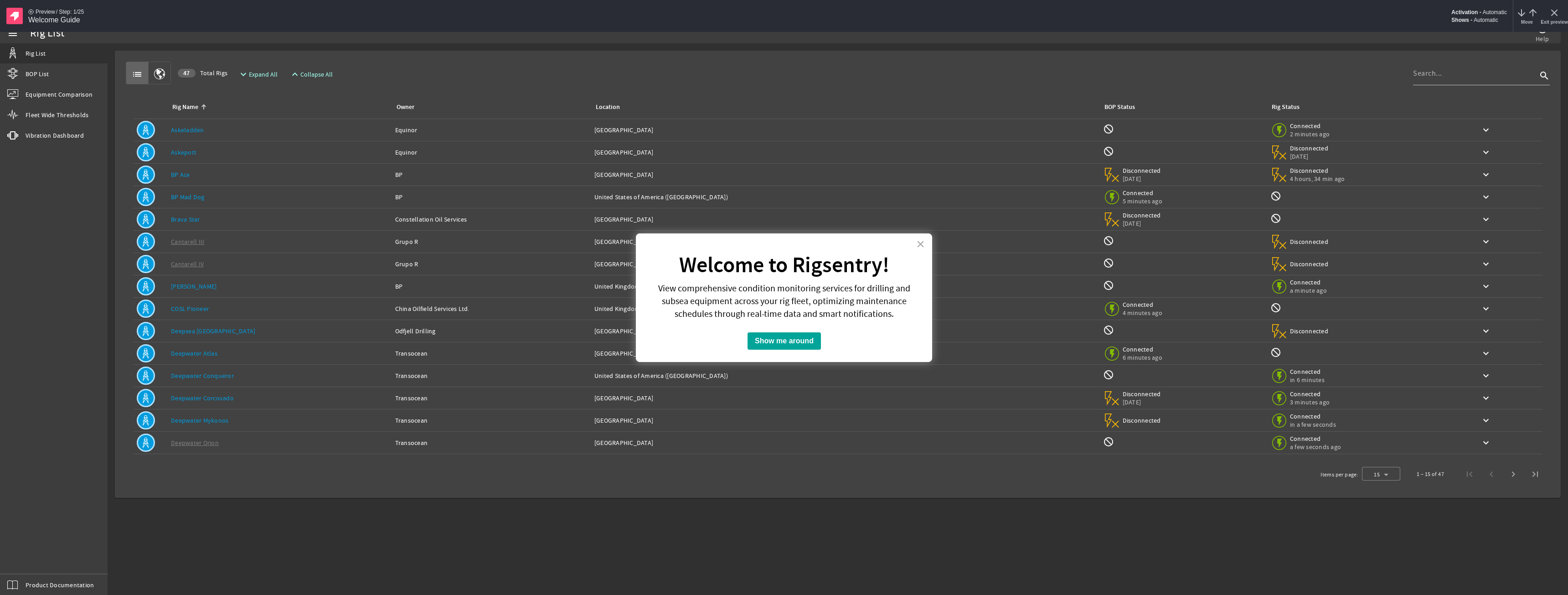
click at [794, 272] on strong "Welcome to Rigsentry!" at bounding box center [784, 265] width 210 height 29
click at [788, 300] on p "View comprehensive condition monitoring services for drilling and subsea equipm…" at bounding box center [783, 301] width 273 height 38
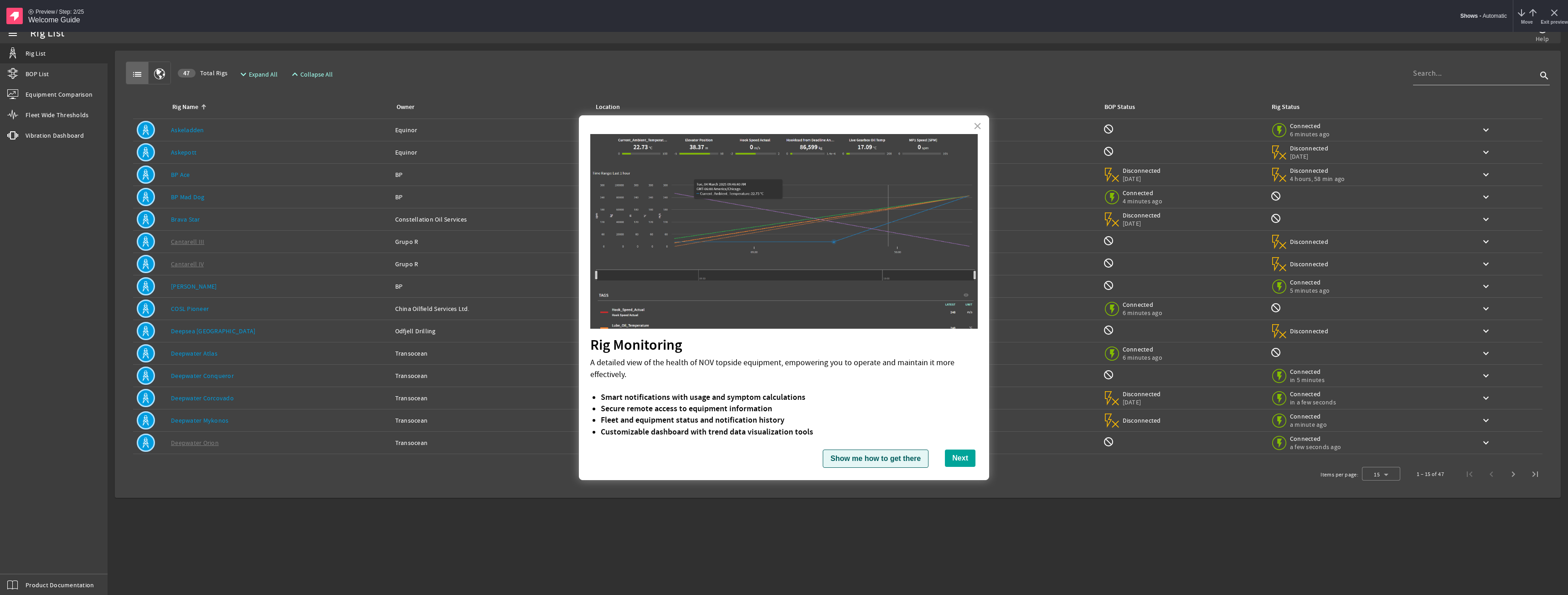
click at [880, 461] on button "Show me how to get there" at bounding box center [876, 459] width 106 height 18
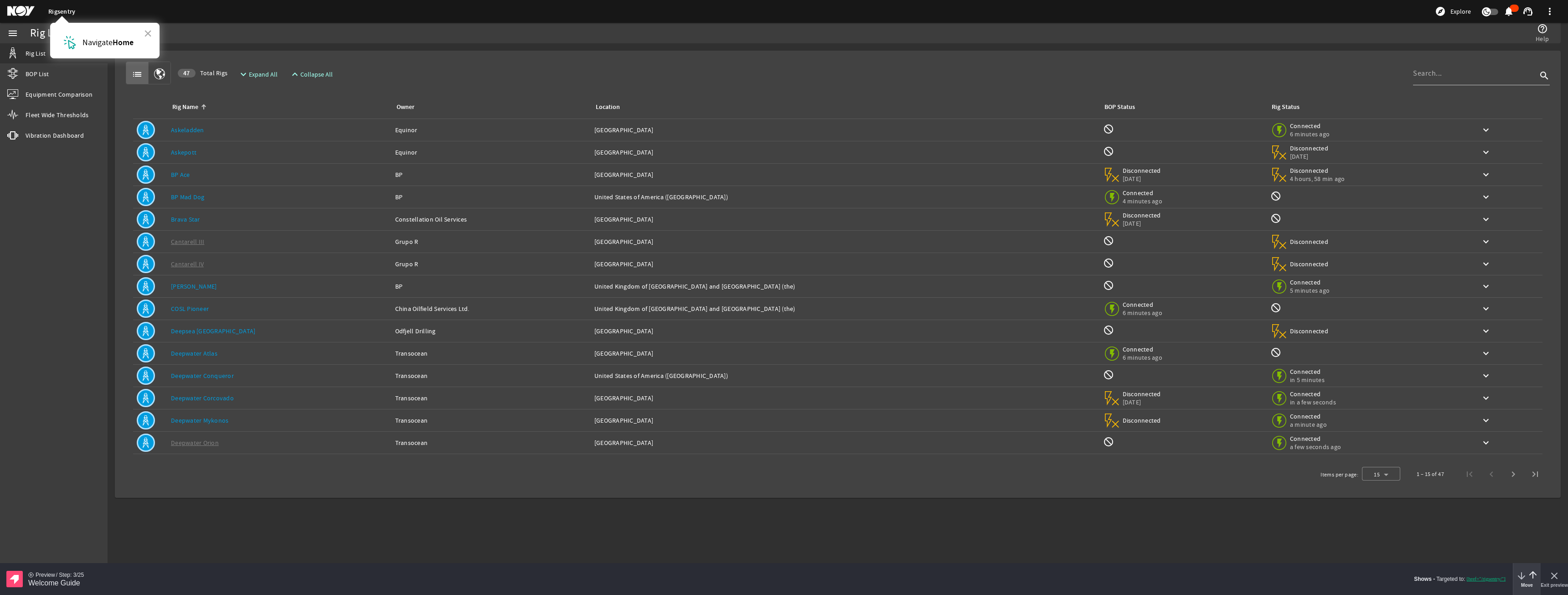
click at [1520, 580] on icon "arrow-down" at bounding box center [1522, 576] width 11 height 11
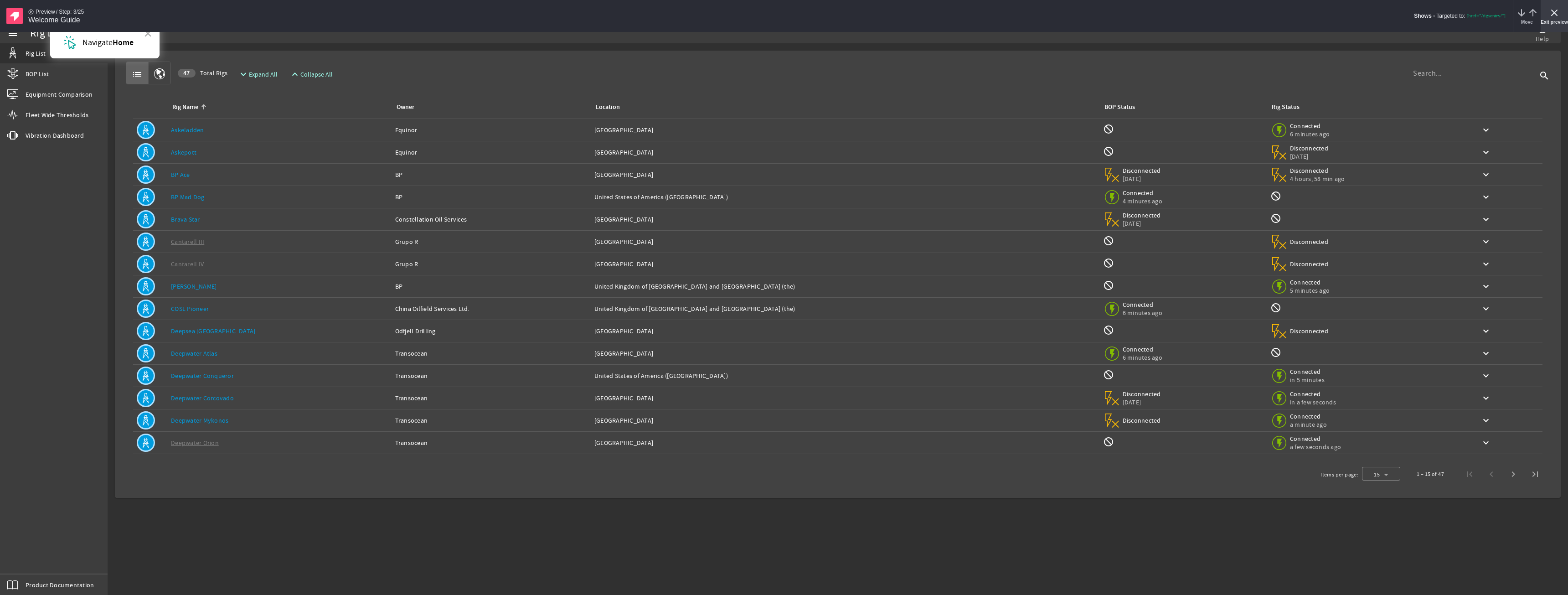
click at [1555, 16] on icon "x" at bounding box center [1555, 13] width 11 height 11
